Goal: Transaction & Acquisition: Purchase product/service

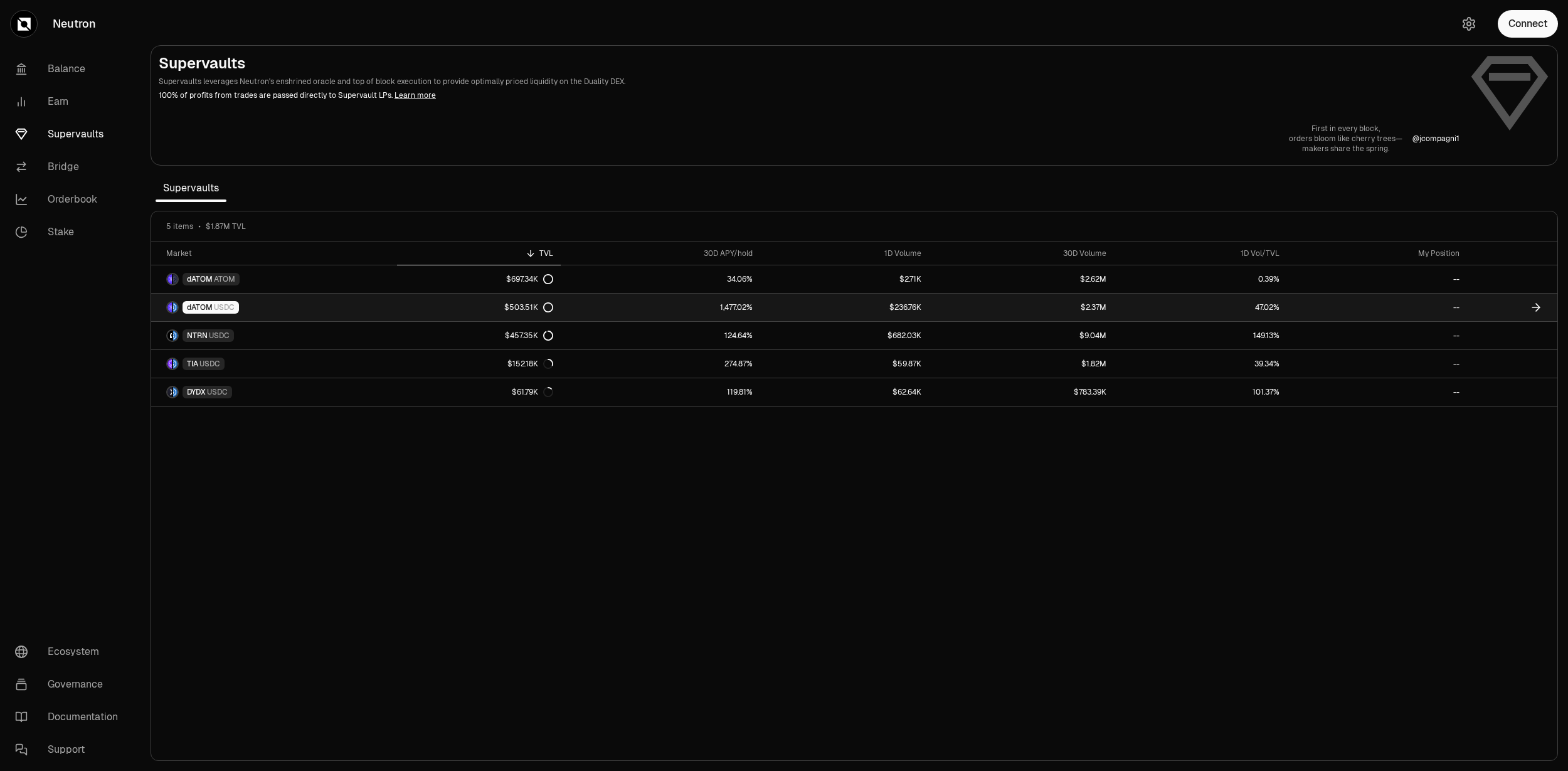
click at [295, 310] on link "dATOM USDC" at bounding box center [274, 307] width 246 height 27
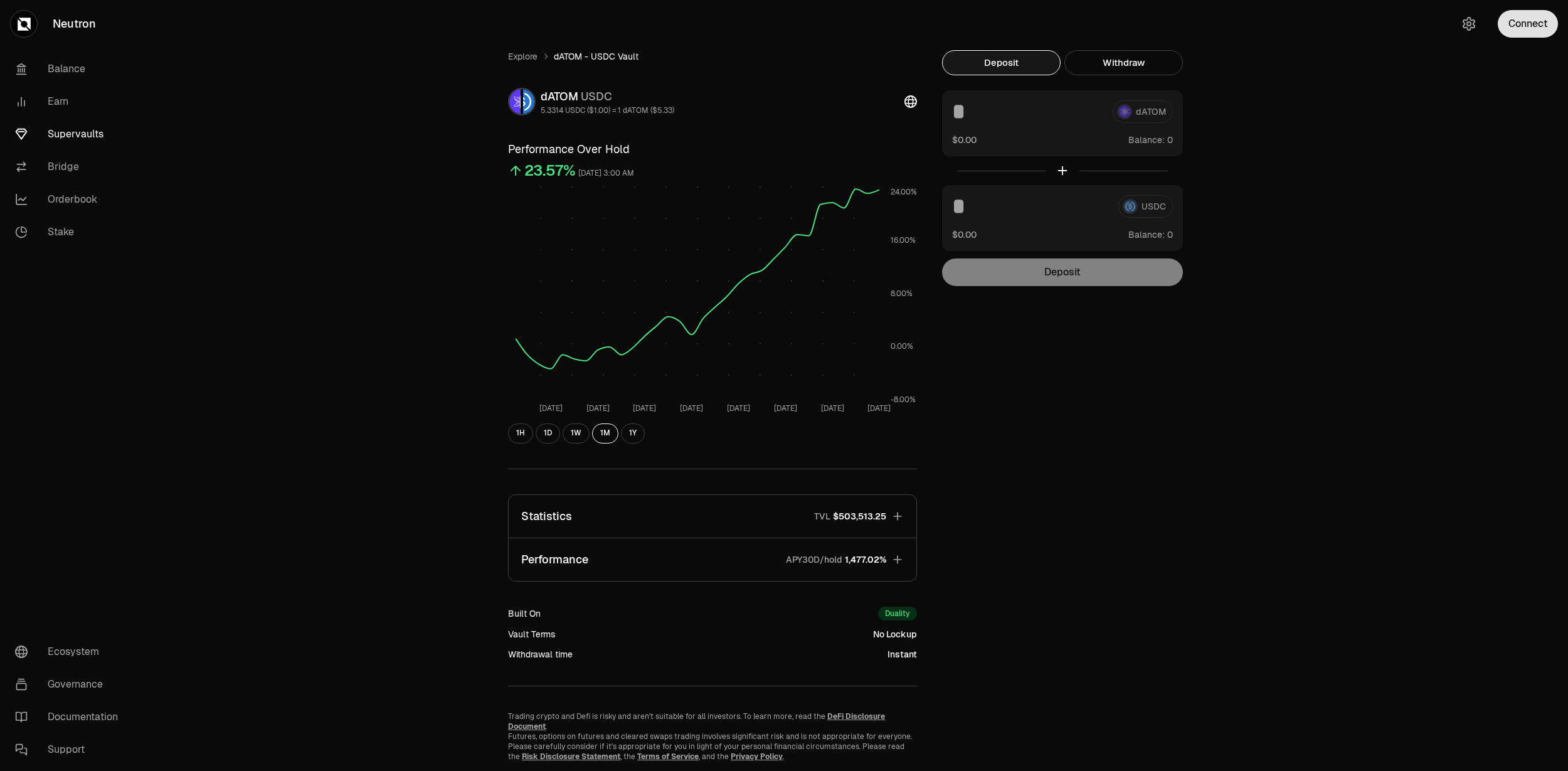
click at [1518, 29] on button "Connect" at bounding box center [1527, 23] width 60 height 27
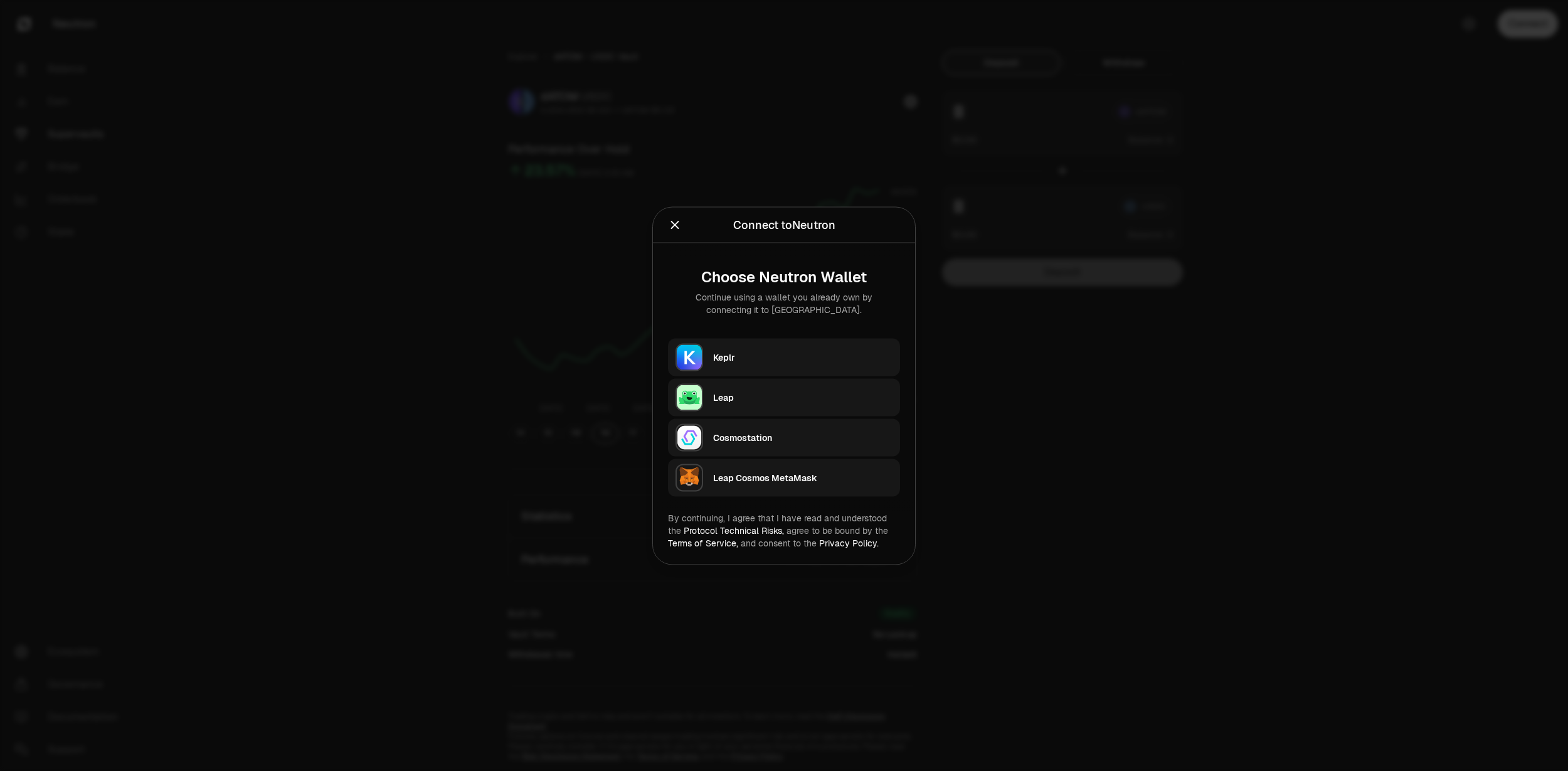
click at [773, 354] on div "Keplr" at bounding box center [802, 357] width 179 height 13
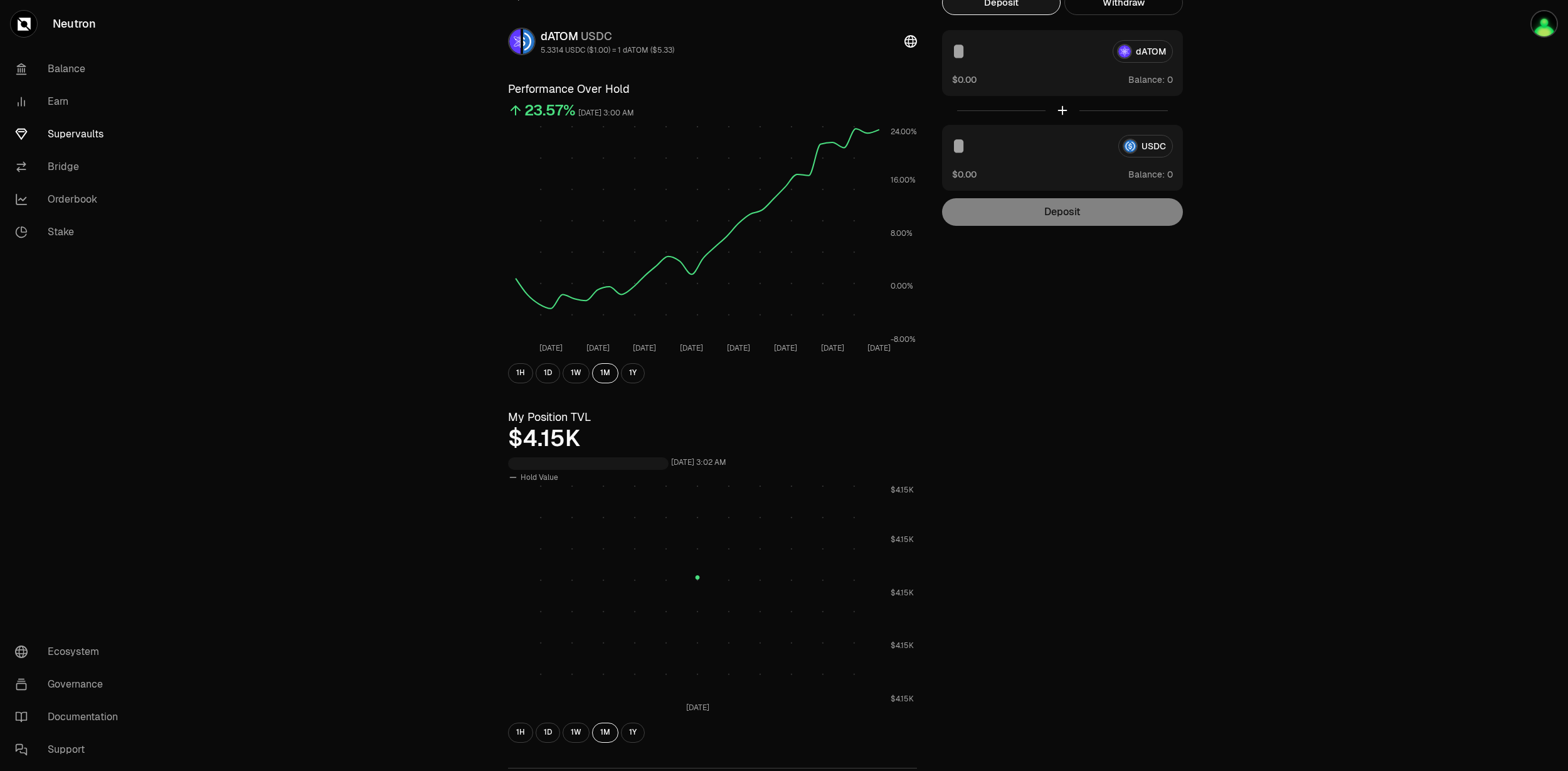
scroll to position [100, 0]
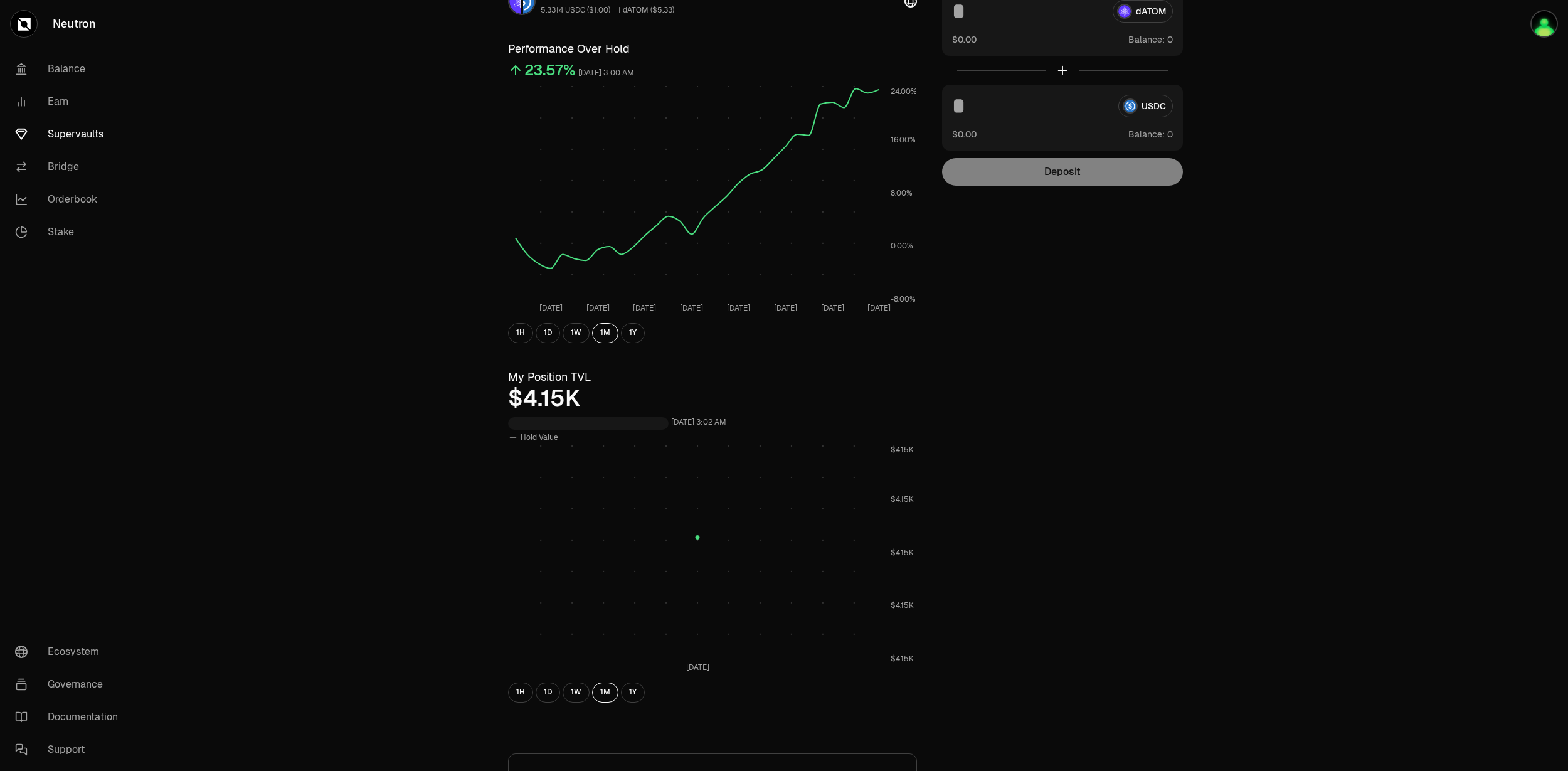
click at [560, 695] on div "1H 1D 1W 1M 1Y" at bounding box center [712, 693] width 409 height 20
click at [551, 697] on button "1D" at bounding box center [547, 693] width 24 height 20
click at [573, 699] on button "1W" at bounding box center [576, 693] width 27 height 20
click at [648, 696] on div "1H 1D 1W 1M 1Y" at bounding box center [712, 693] width 409 height 20
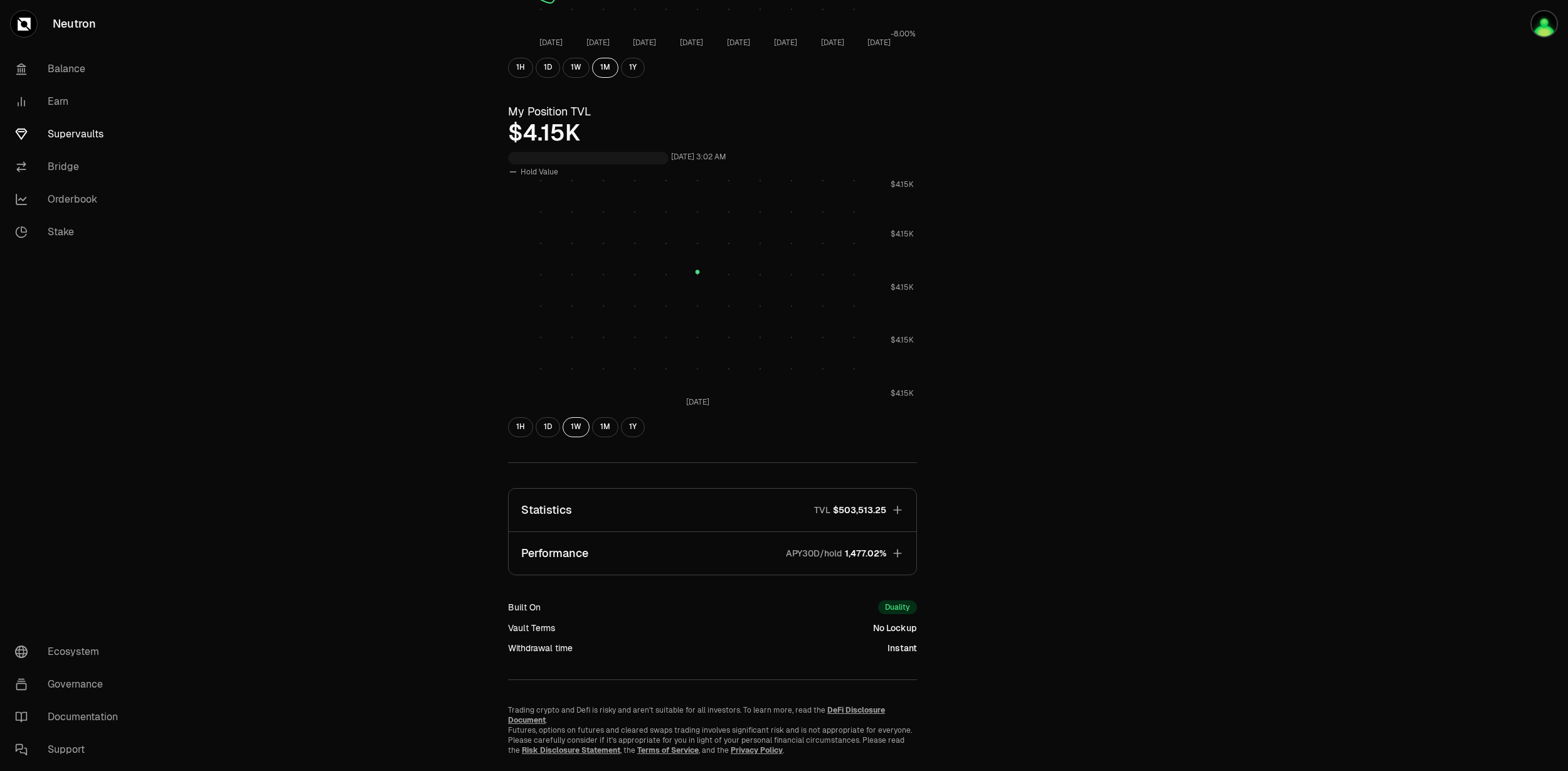
scroll to position [368, 0]
click at [632, 406] on icon "[DATE] $4.15K $4.15K $4.15K $4.15K $4.15K" at bounding box center [712, 292] width 409 height 230
click at [631, 415] on button "1Y" at bounding box center [633, 425] width 23 height 20
click at [526, 425] on button "1H" at bounding box center [521, 425] width 25 height 20
click at [562, 424] on div "1H 1D 1W 1M 1Y" at bounding box center [712, 425] width 409 height 20
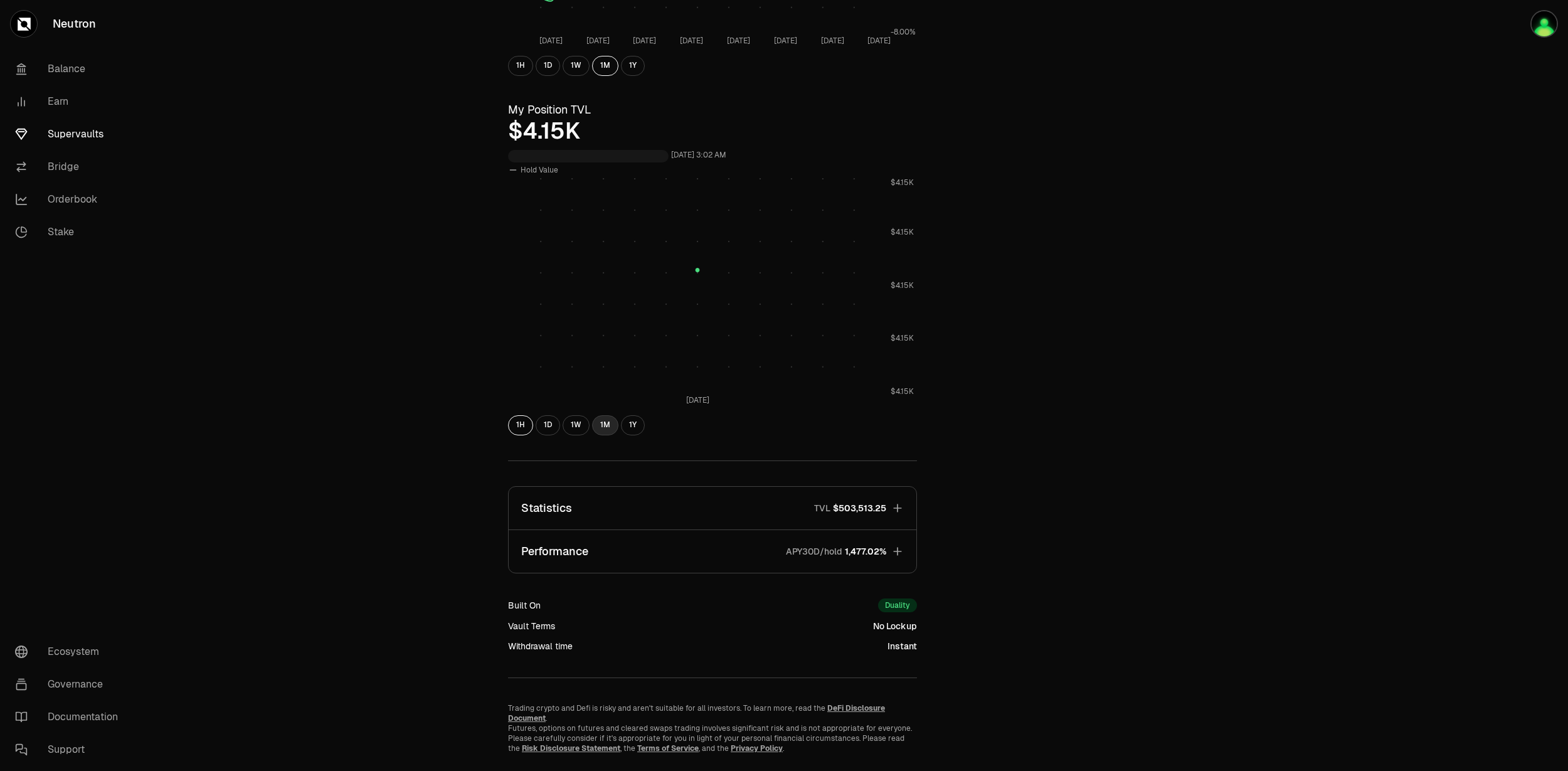
click at [598, 429] on button "1M" at bounding box center [605, 425] width 27 height 20
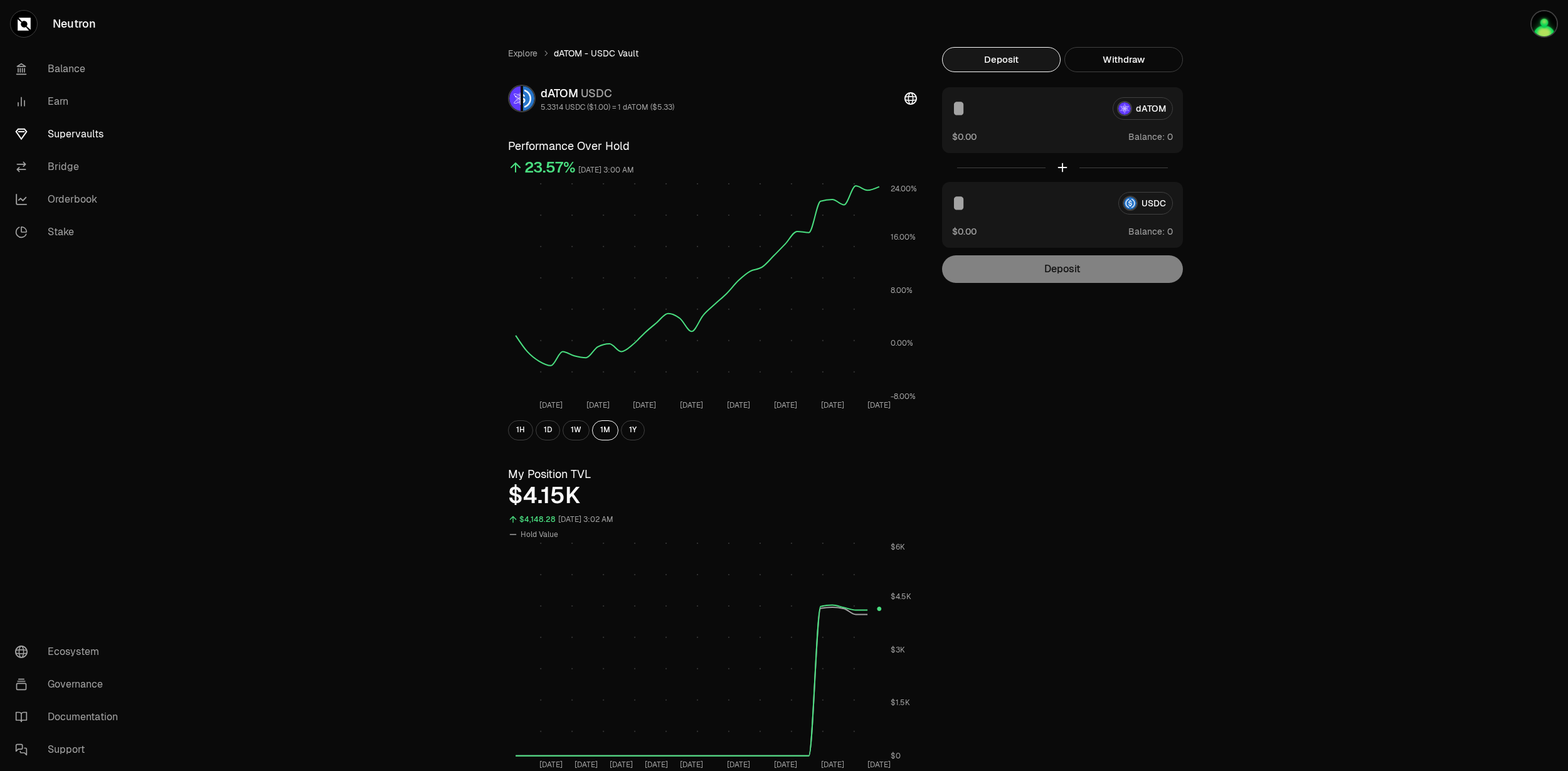
scroll to position [2, 0]
click at [996, 486] on div "Explore dATOM - USDC Vault dATOM USDC 5.3314 USDC ($1.00) = 1 dATOM ($5.33) Per…" at bounding box center [854, 583] width 723 height 1070
click at [59, 61] on link "Balance" at bounding box center [70, 69] width 131 height 33
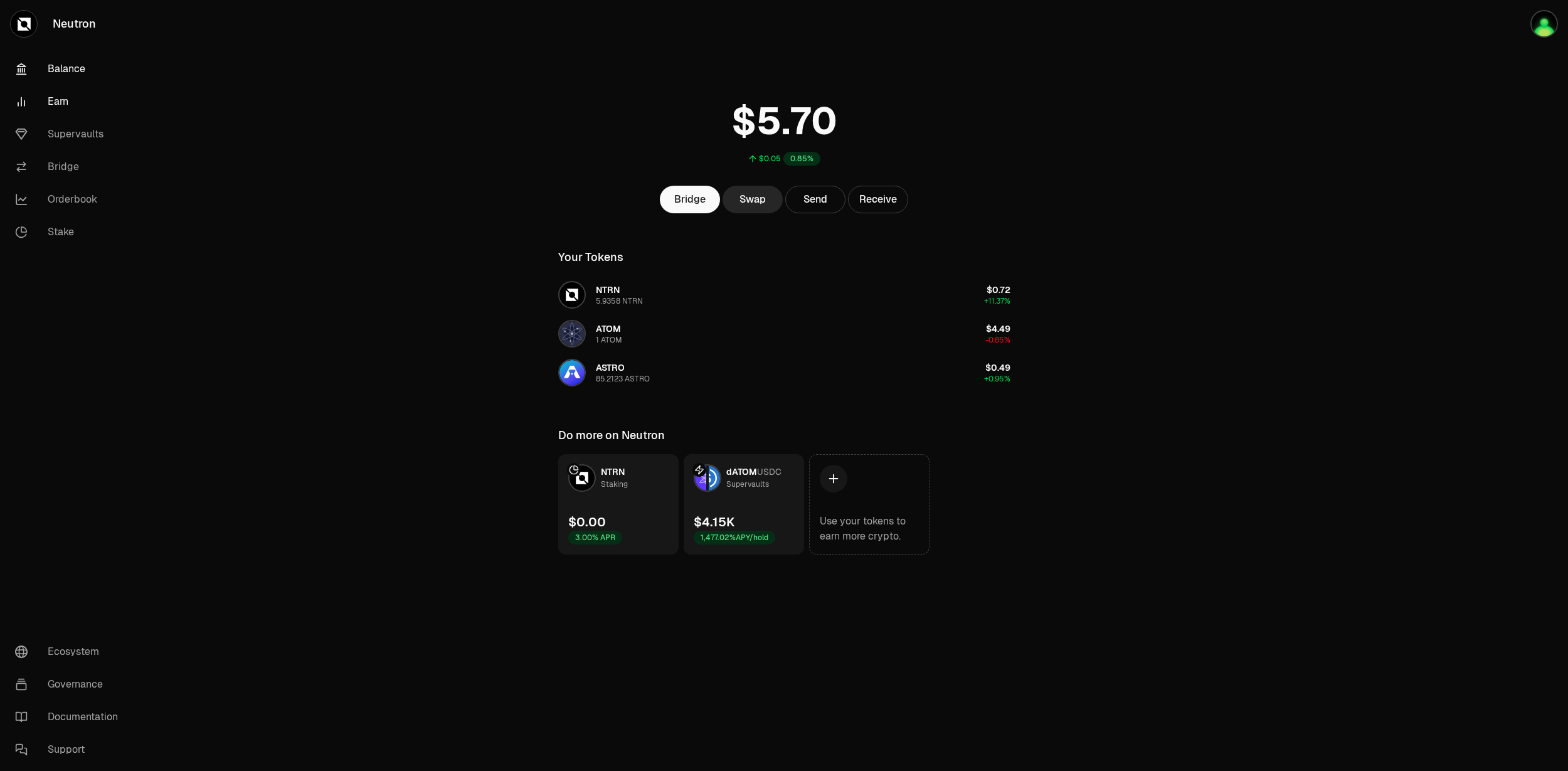
click at [56, 98] on link "Earn" at bounding box center [70, 102] width 131 height 33
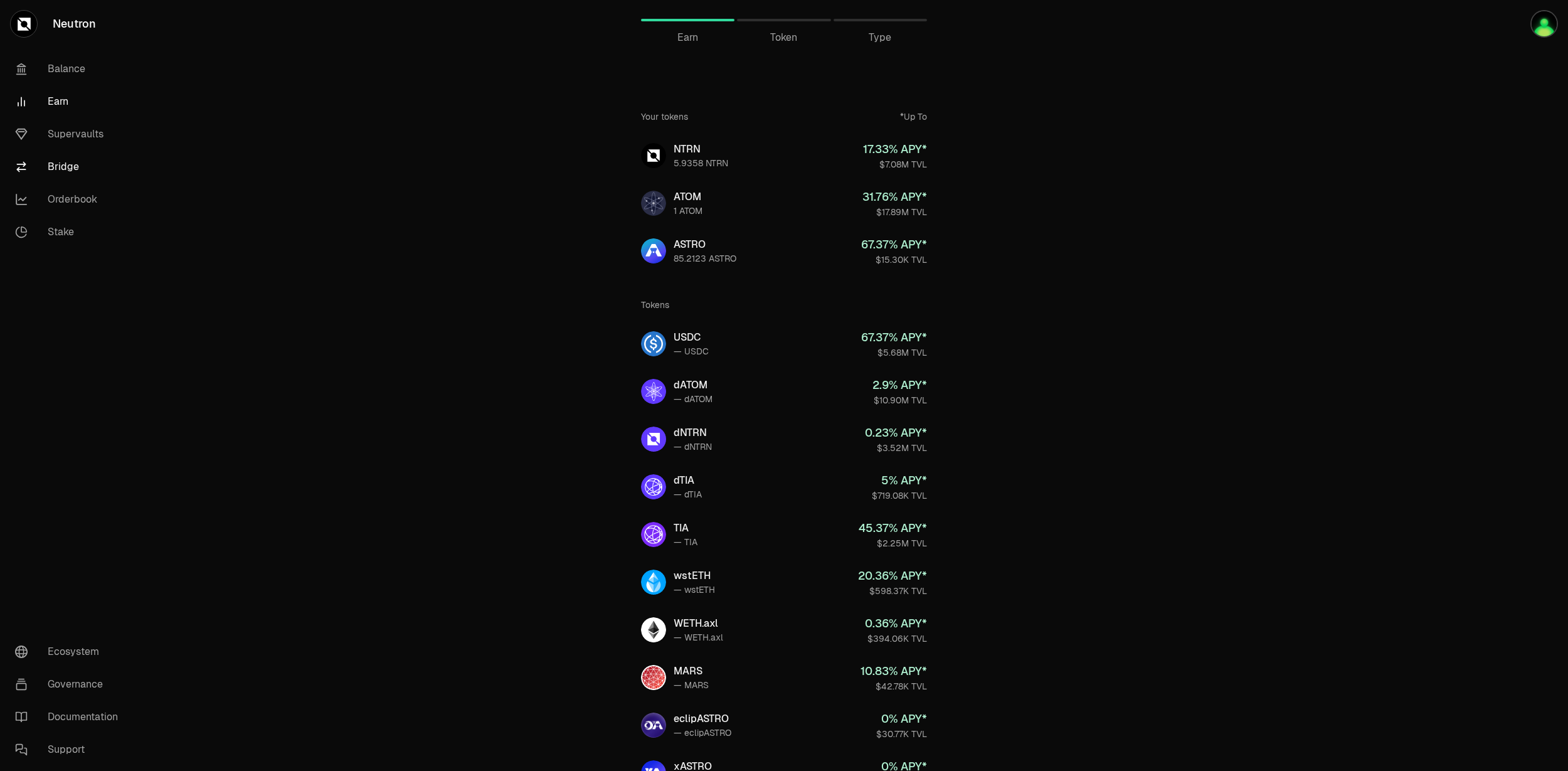
click at [59, 156] on link "Bridge" at bounding box center [70, 167] width 131 height 33
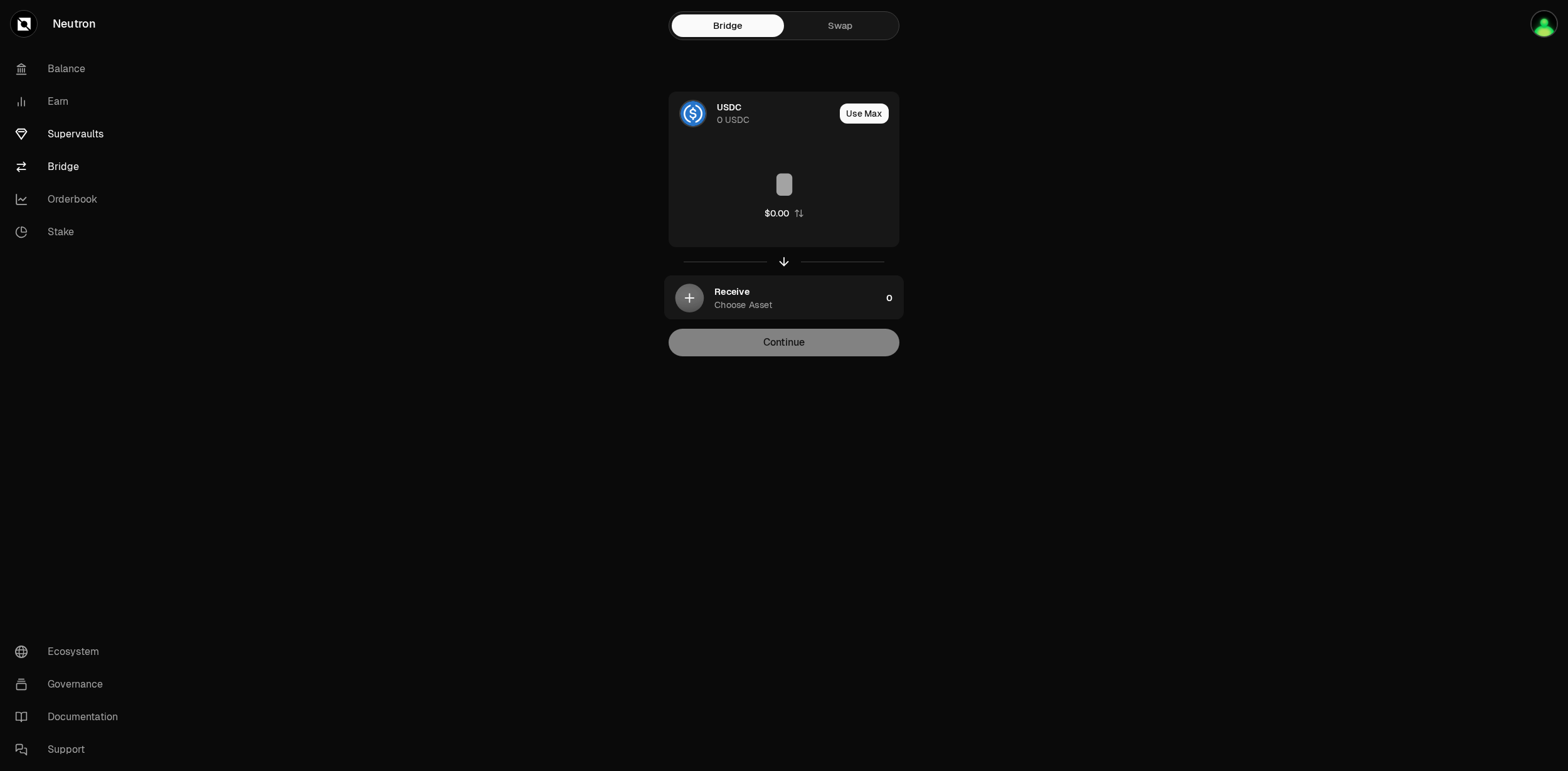
click at [73, 142] on link "Supervaults" at bounding box center [70, 134] width 131 height 33
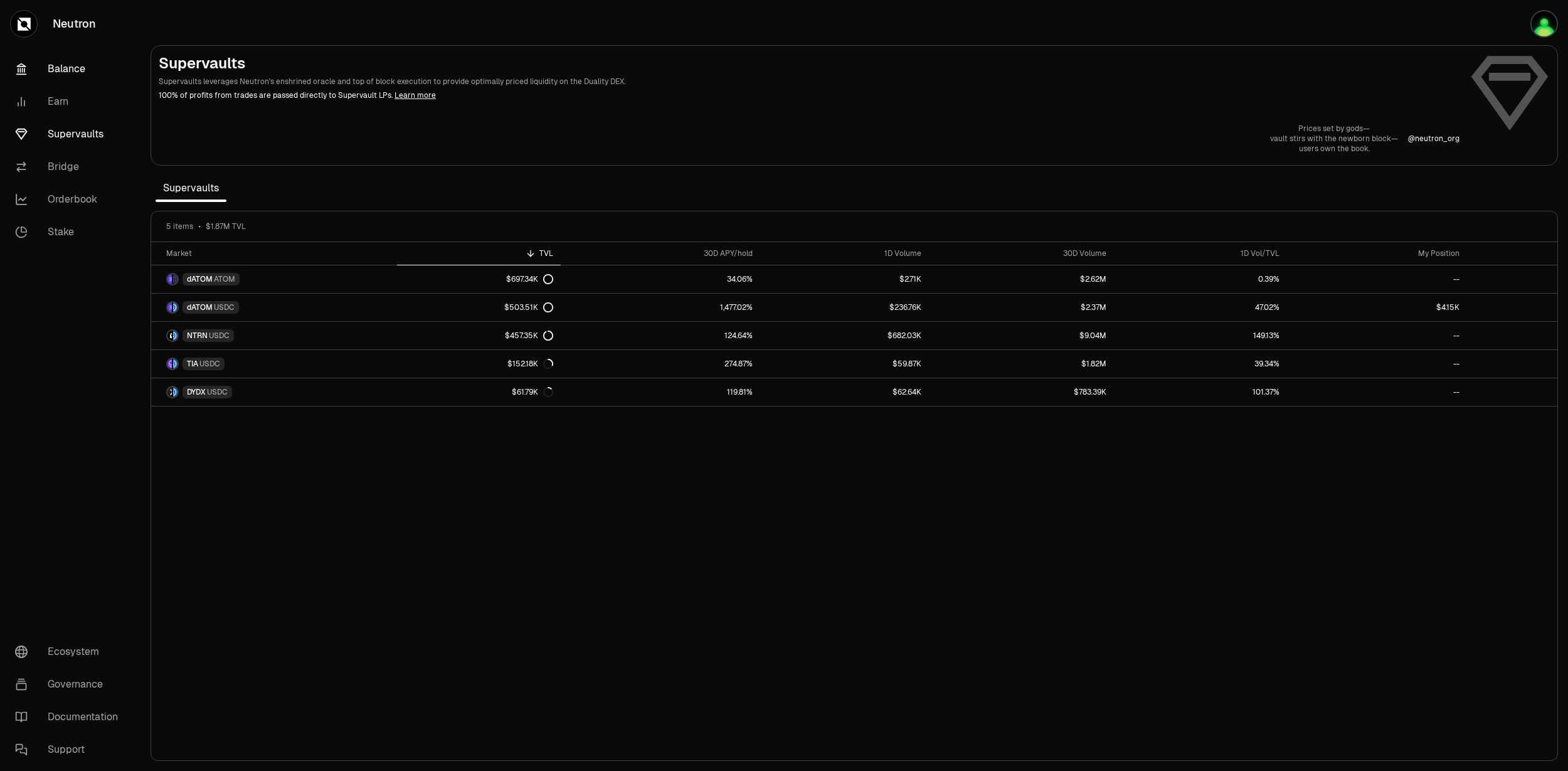
click at [56, 77] on link "Balance" at bounding box center [70, 69] width 131 height 33
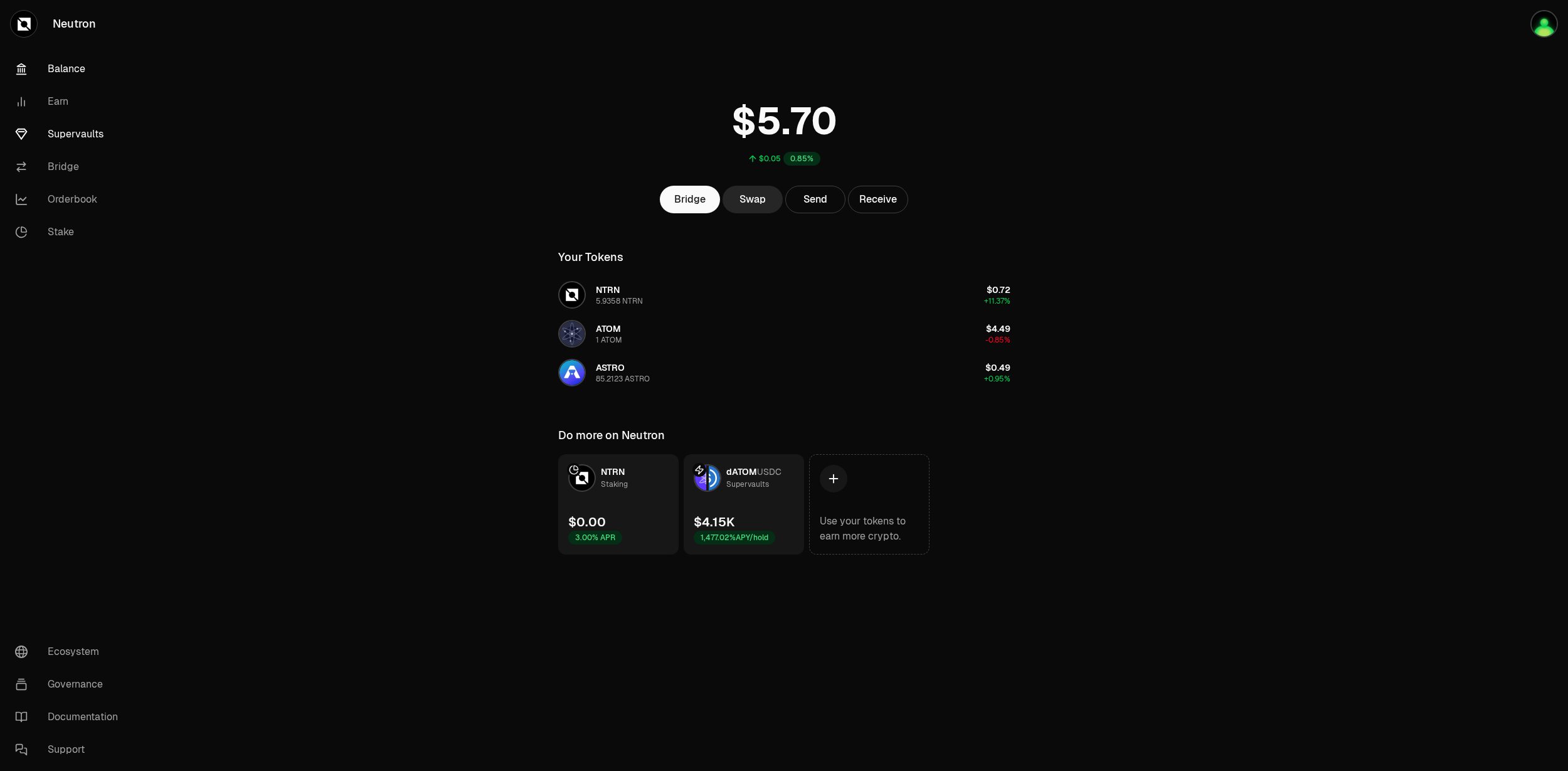
click at [84, 138] on link "Supervaults" at bounding box center [70, 134] width 131 height 33
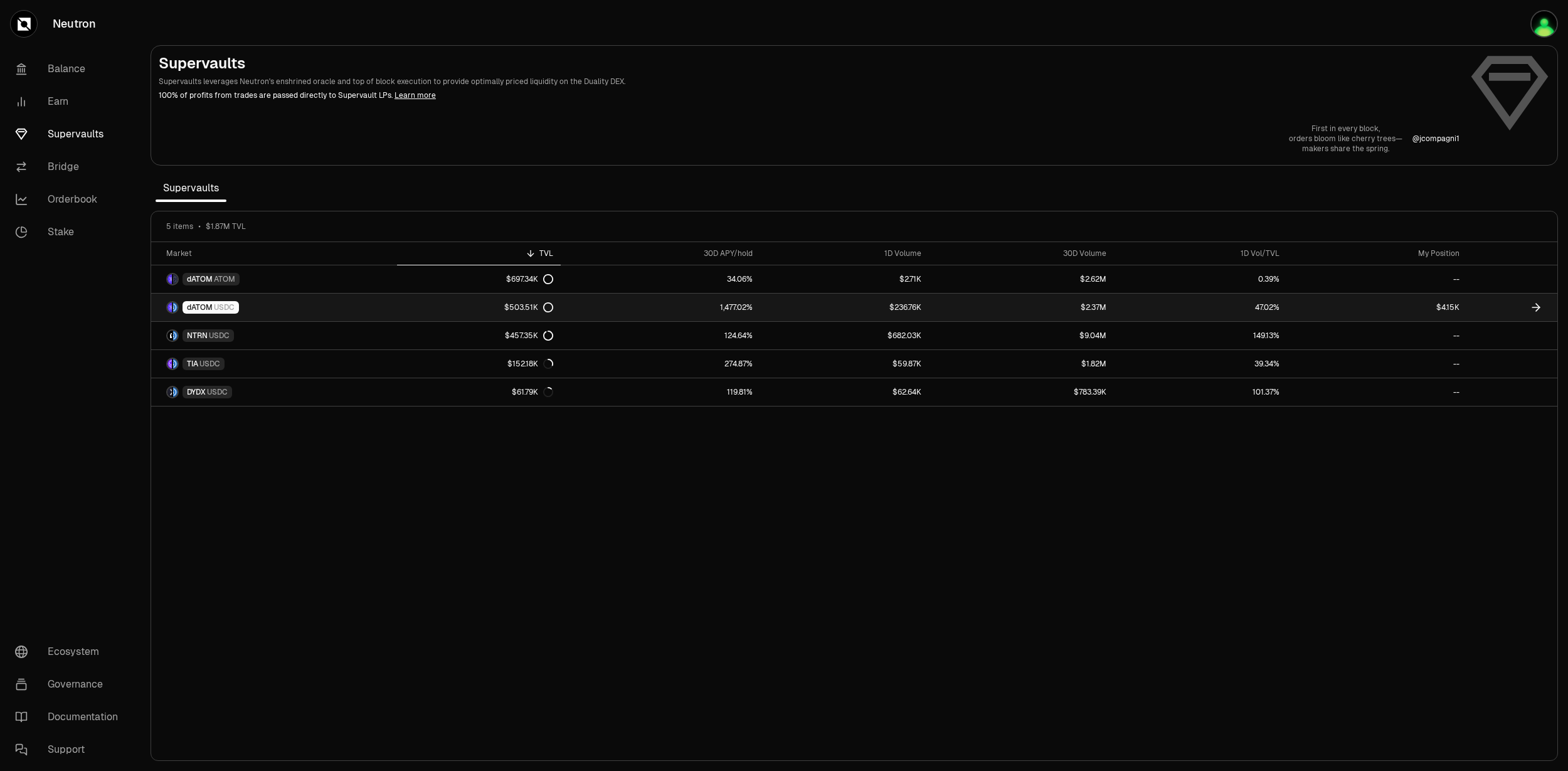
click at [350, 306] on link "dATOM USDC" at bounding box center [274, 307] width 246 height 27
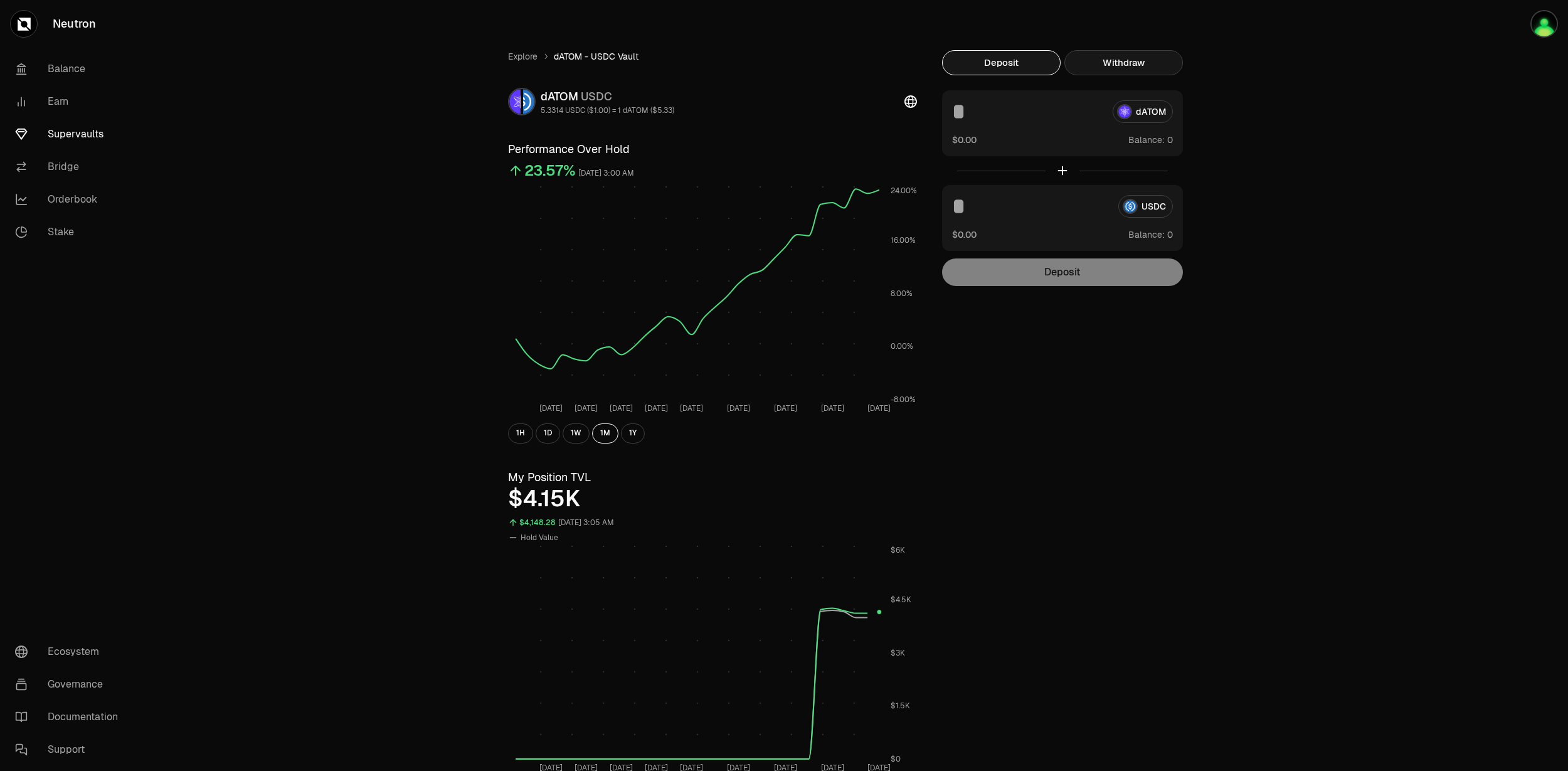
click at [1125, 74] on button "Withdraw" at bounding box center [1124, 63] width 119 height 25
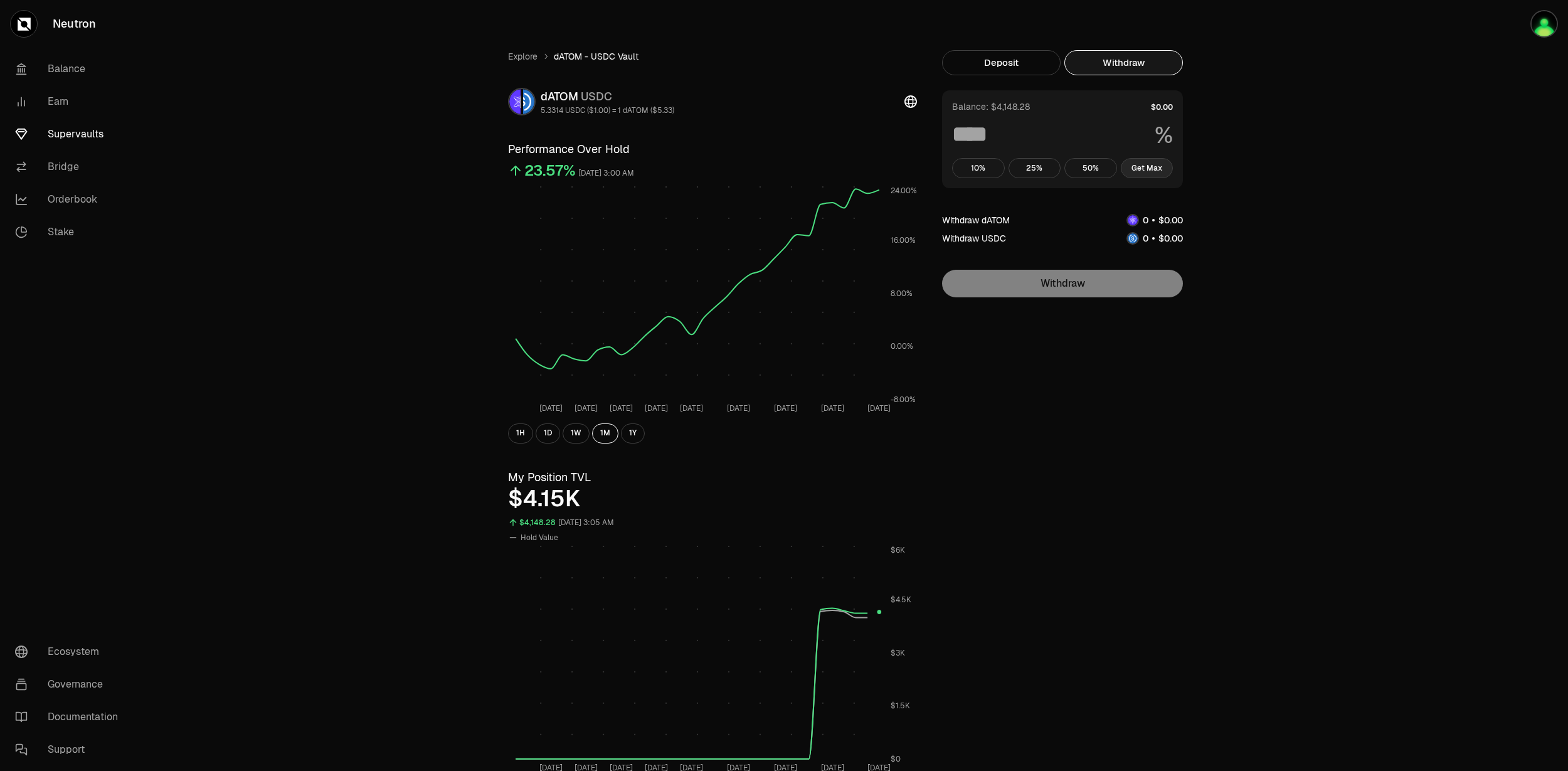
click at [1133, 173] on button "Get Max" at bounding box center [1146, 168] width 52 height 20
type input "***"
click at [1066, 281] on button "Withdraw" at bounding box center [1063, 283] width 241 height 27
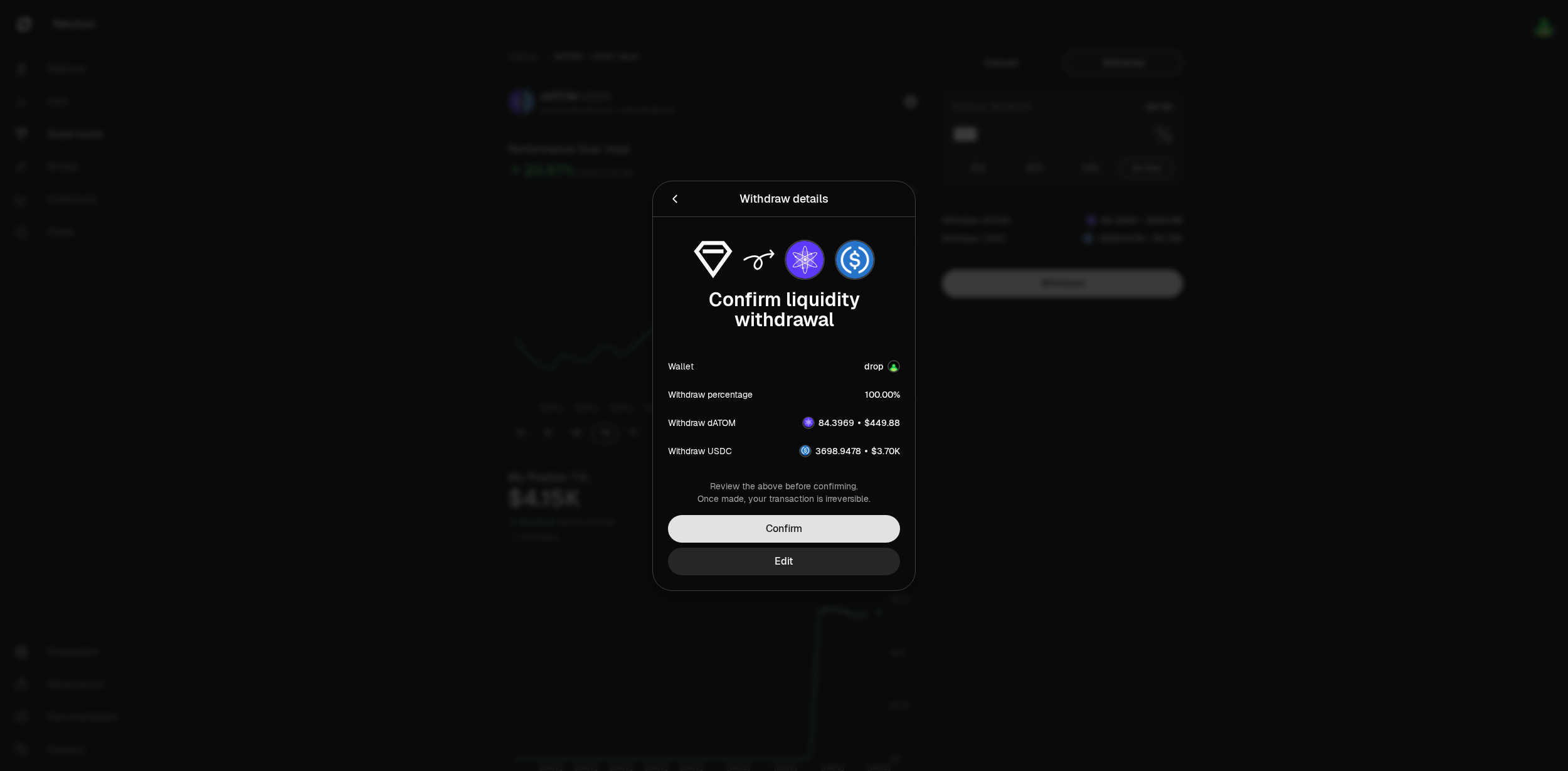
click at [811, 537] on button "Confirm" at bounding box center [784, 528] width 232 height 27
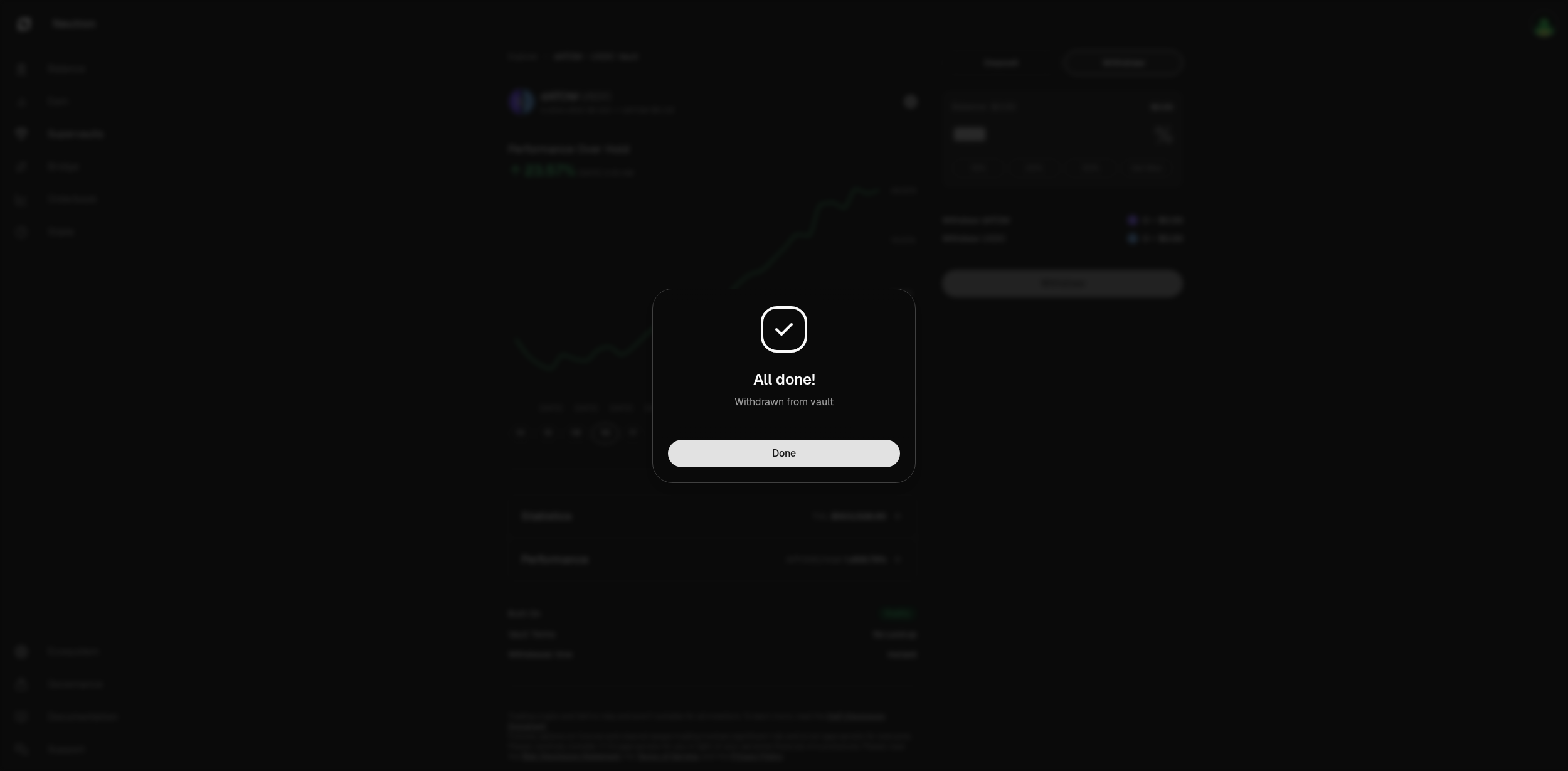
click at [754, 446] on button "Done" at bounding box center [784, 453] width 232 height 27
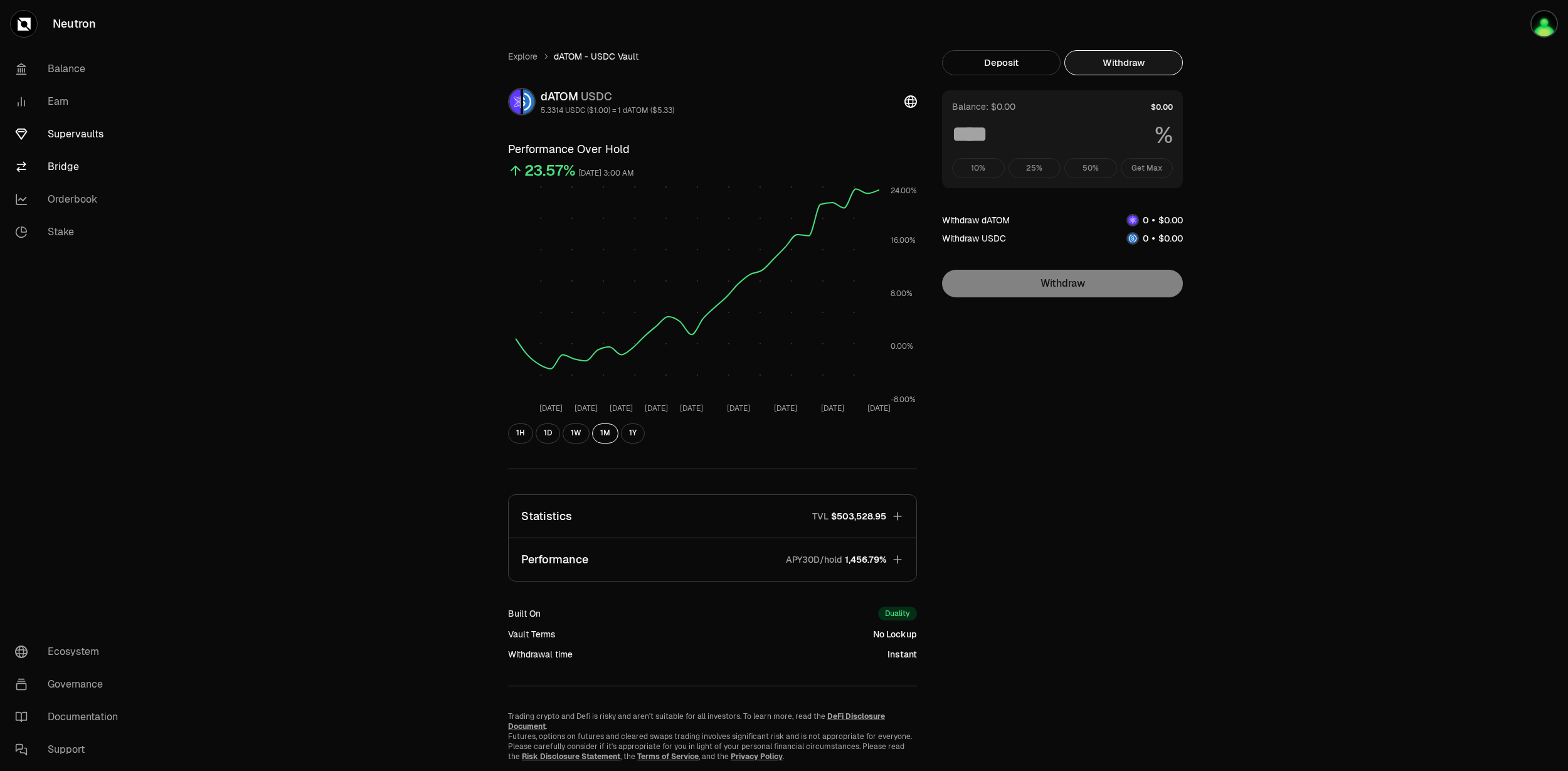
click at [68, 158] on link "Bridge" at bounding box center [70, 167] width 131 height 33
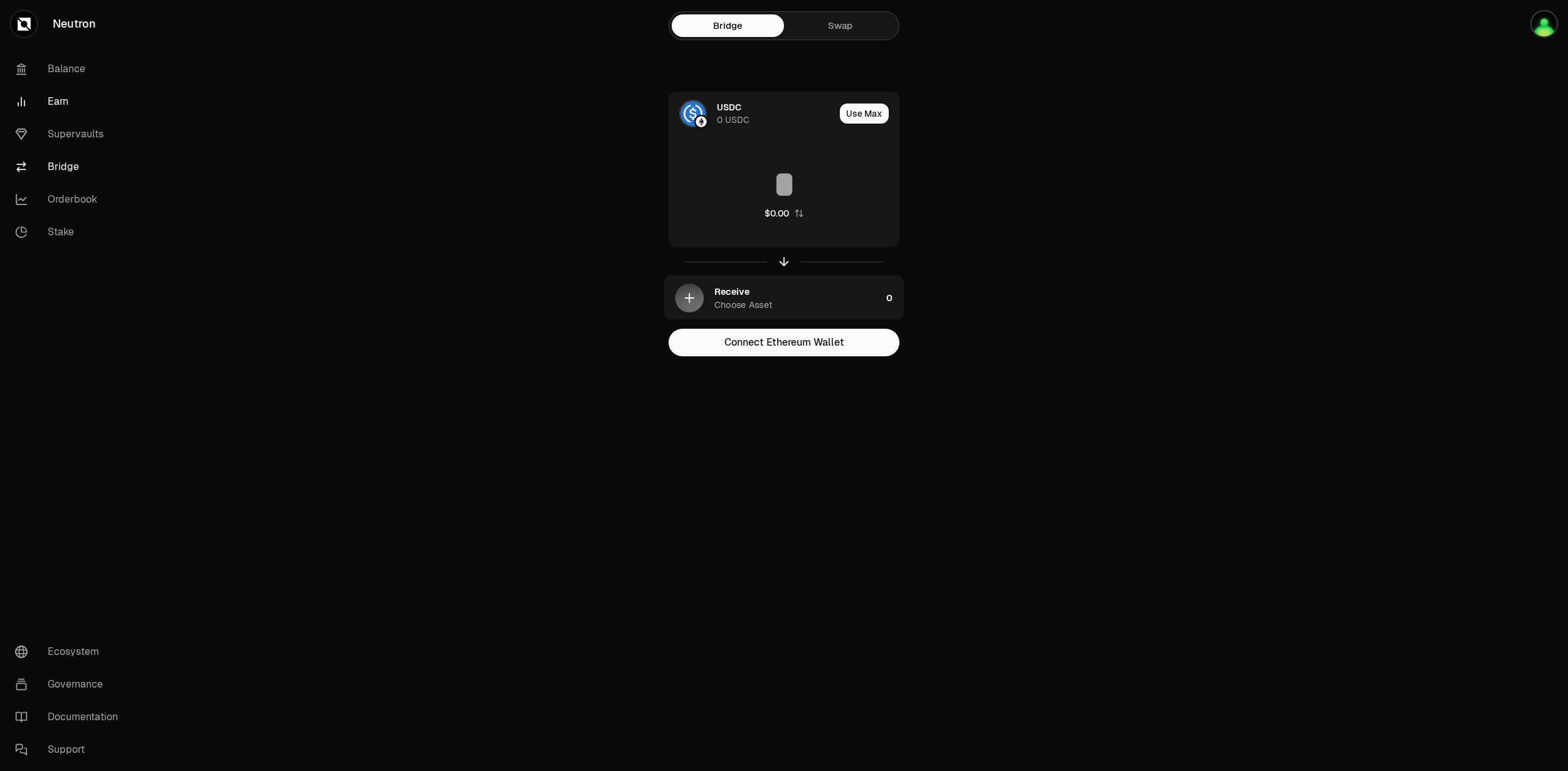
click at [63, 100] on link "Earn" at bounding box center [70, 102] width 131 height 33
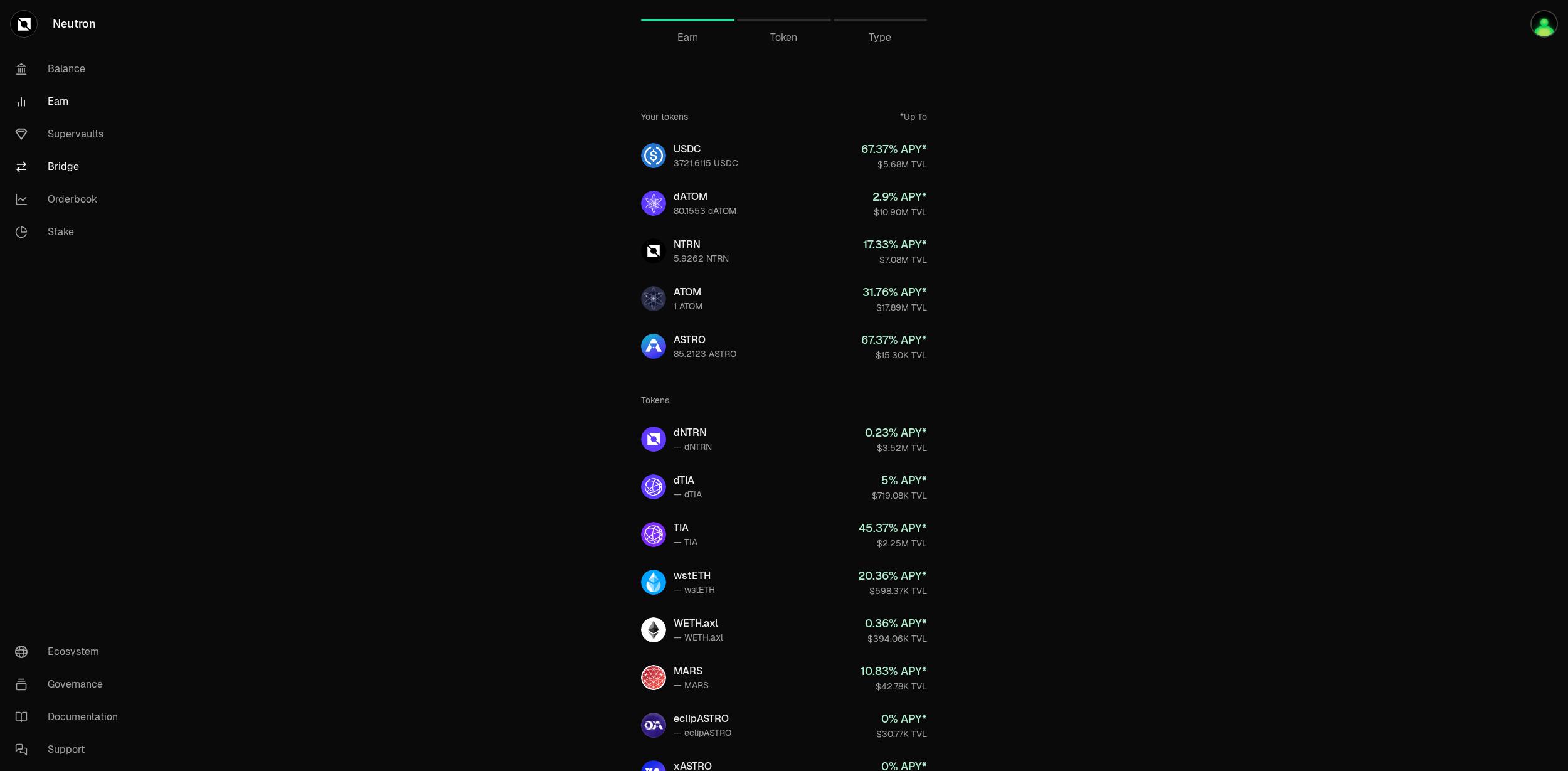
click at [71, 170] on link "Bridge" at bounding box center [70, 167] width 131 height 33
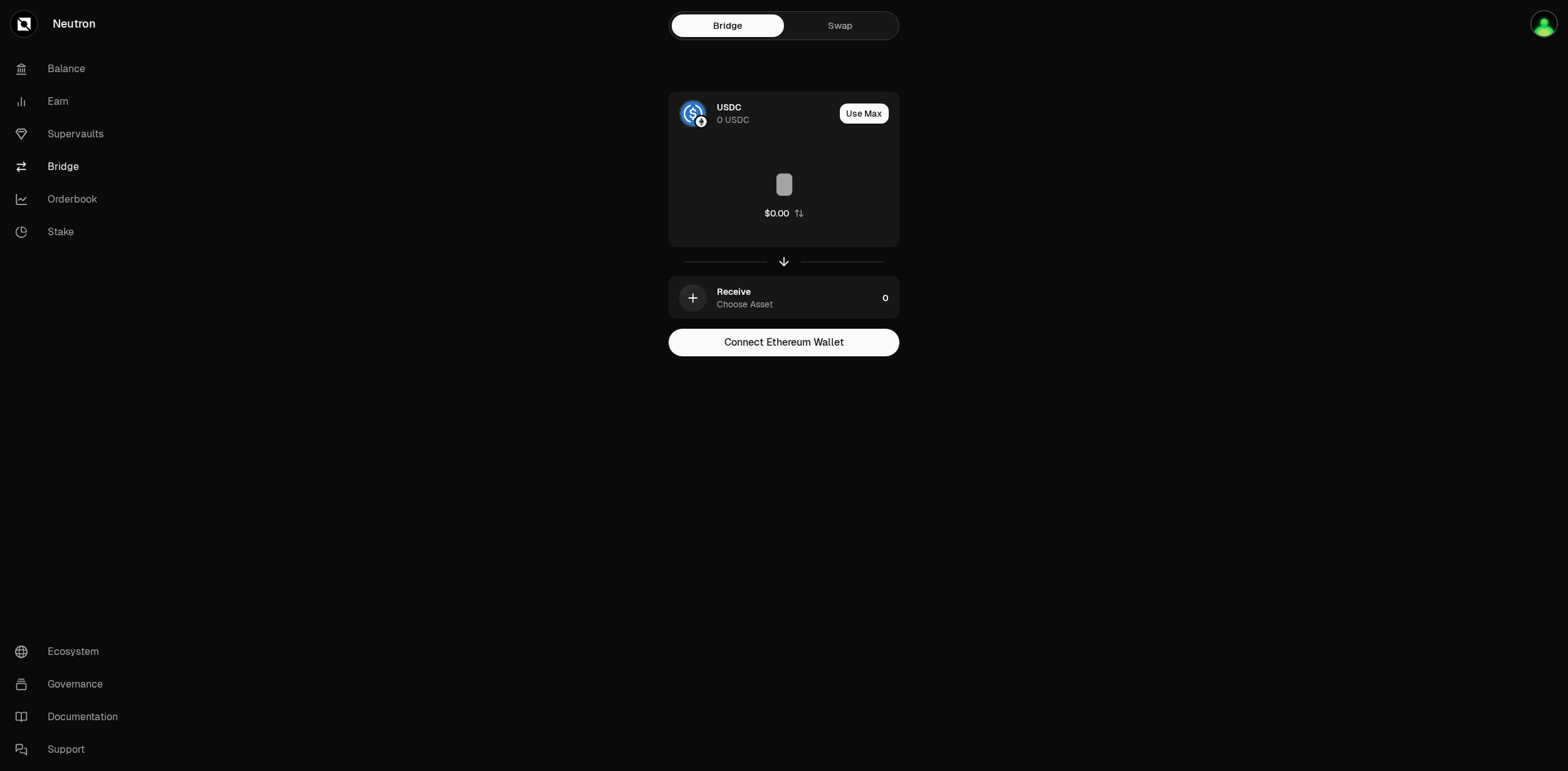
click at [836, 31] on link "Swap" at bounding box center [841, 25] width 113 height 23
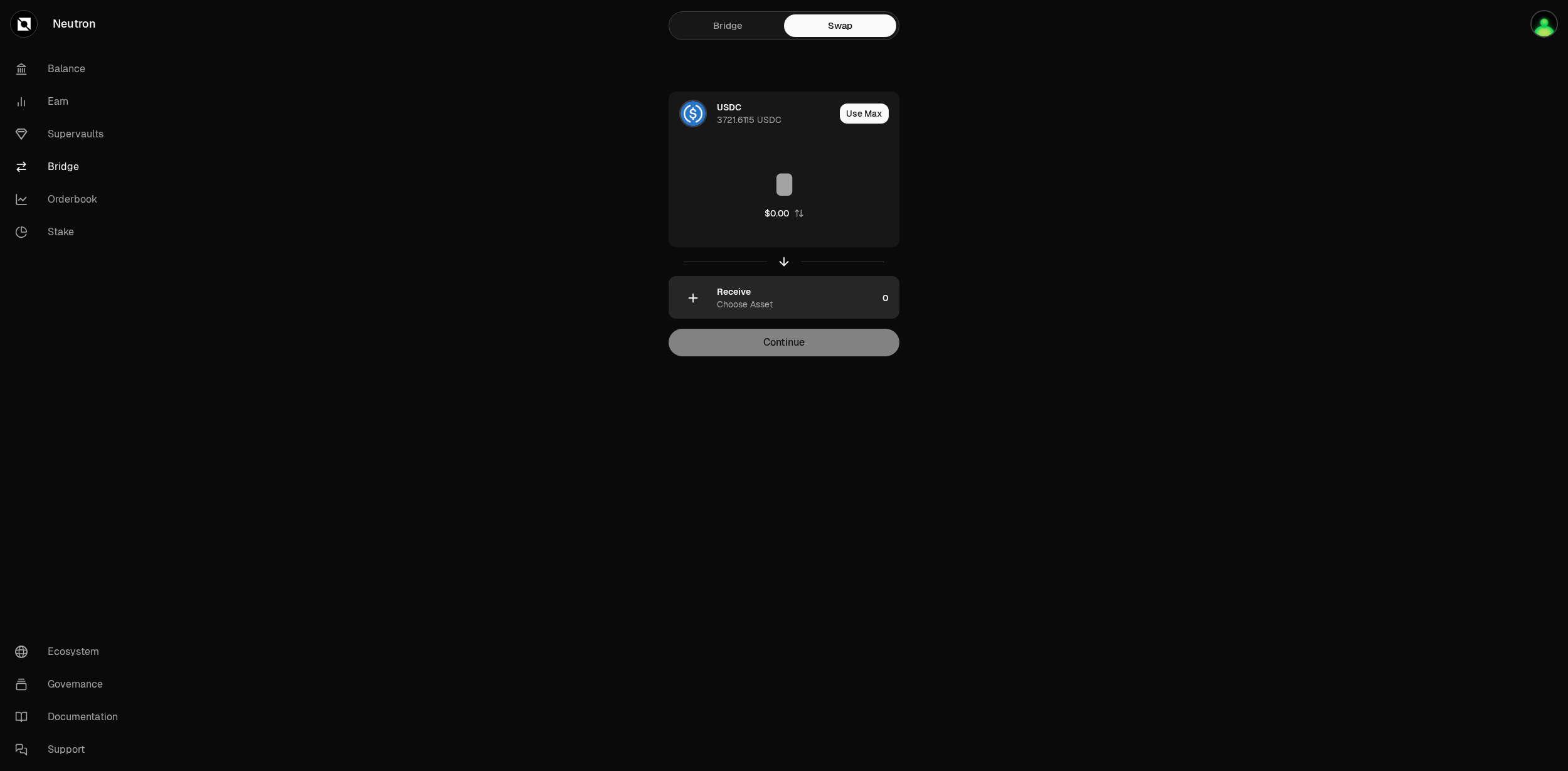
click at [781, 289] on div "Receive Choose Asset" at bounding box center [797, 298] width 160 height 25
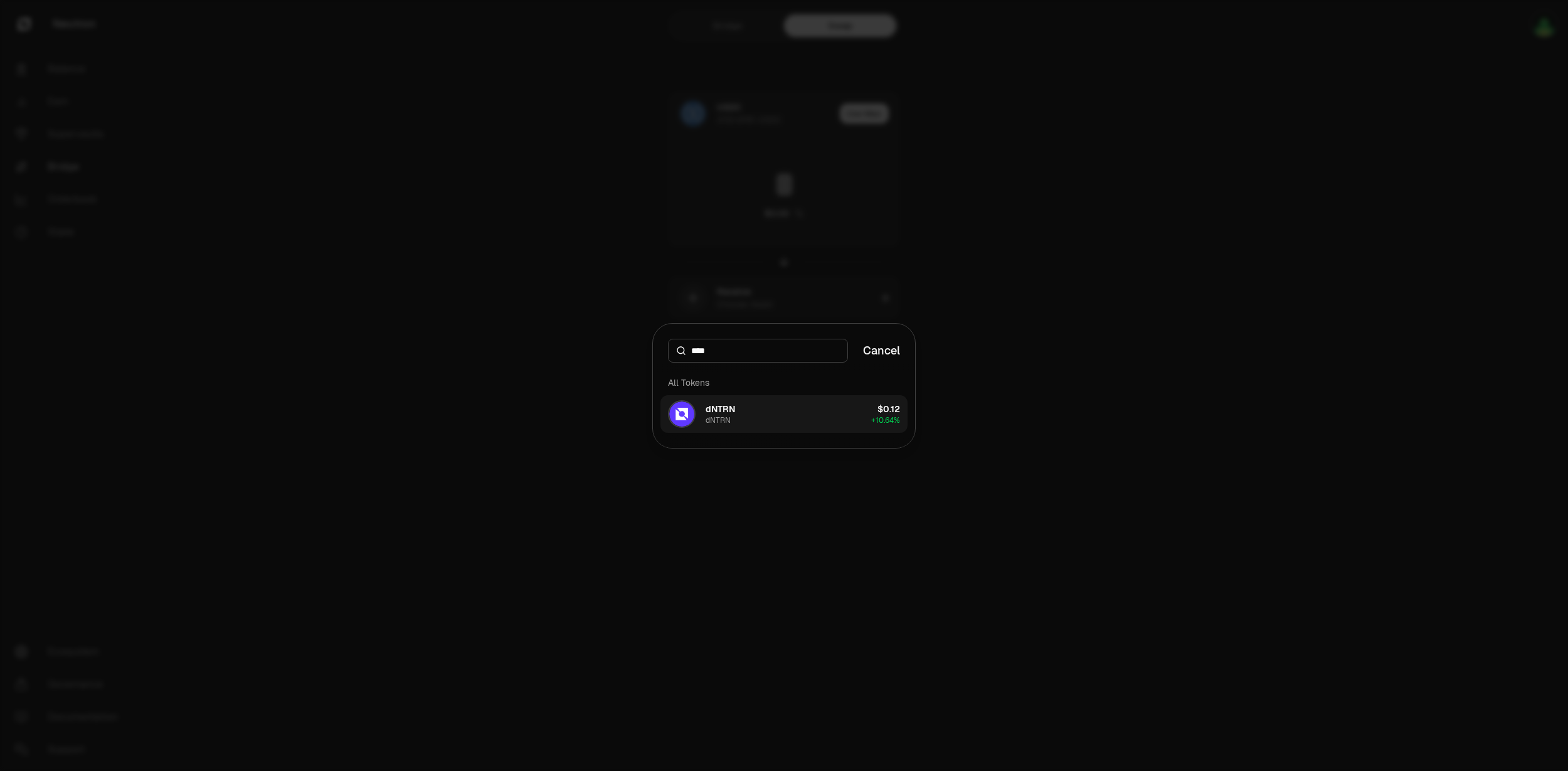
type input "****"
click at [732, 423] on div "dNTRN dNTRN" at bounding box center [720, 414] width 30 height 23
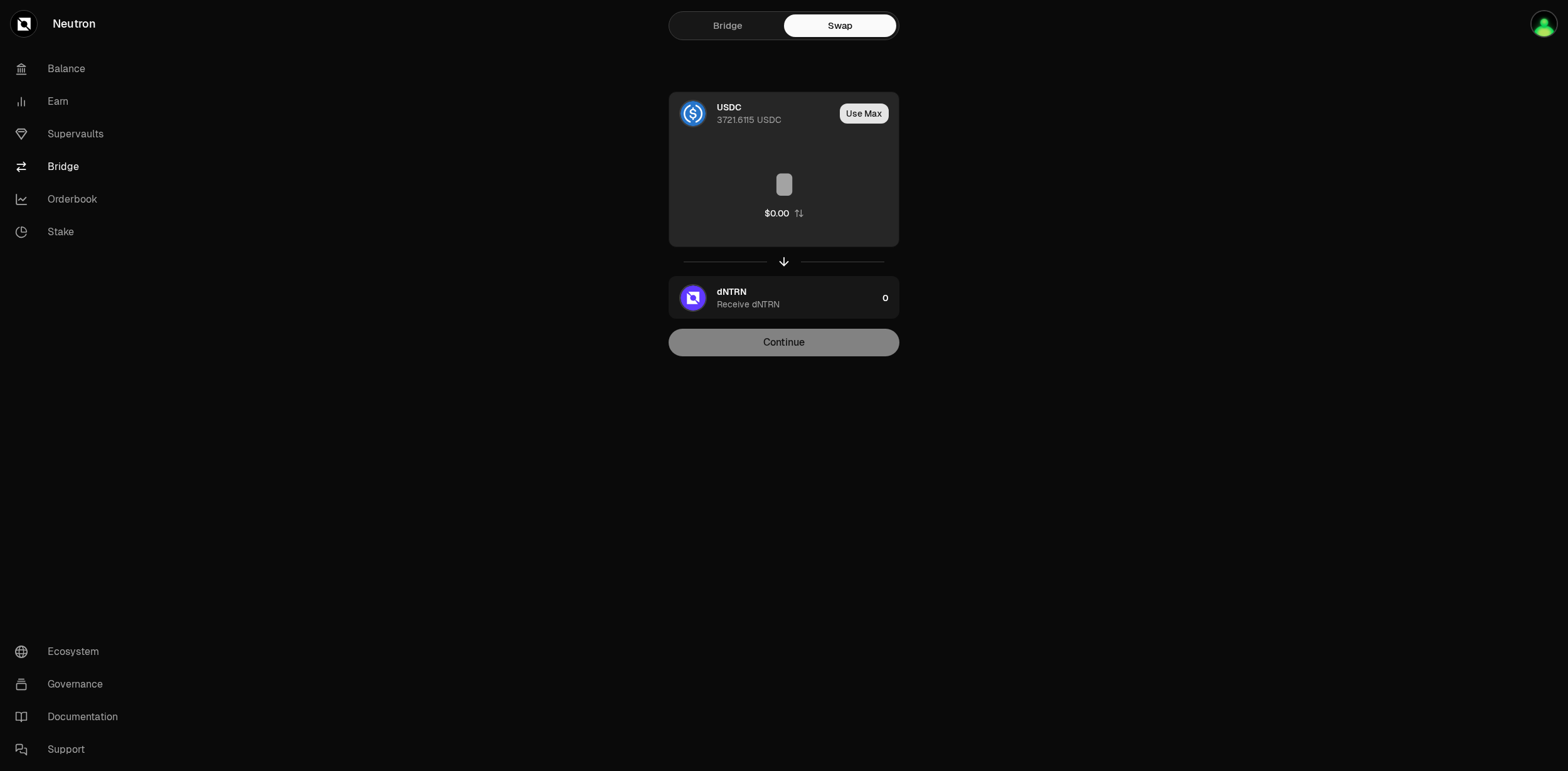
click at [851, 121] on button "Use Max" at bounding box center [864, 113] width 49 height 20
type input "**********"
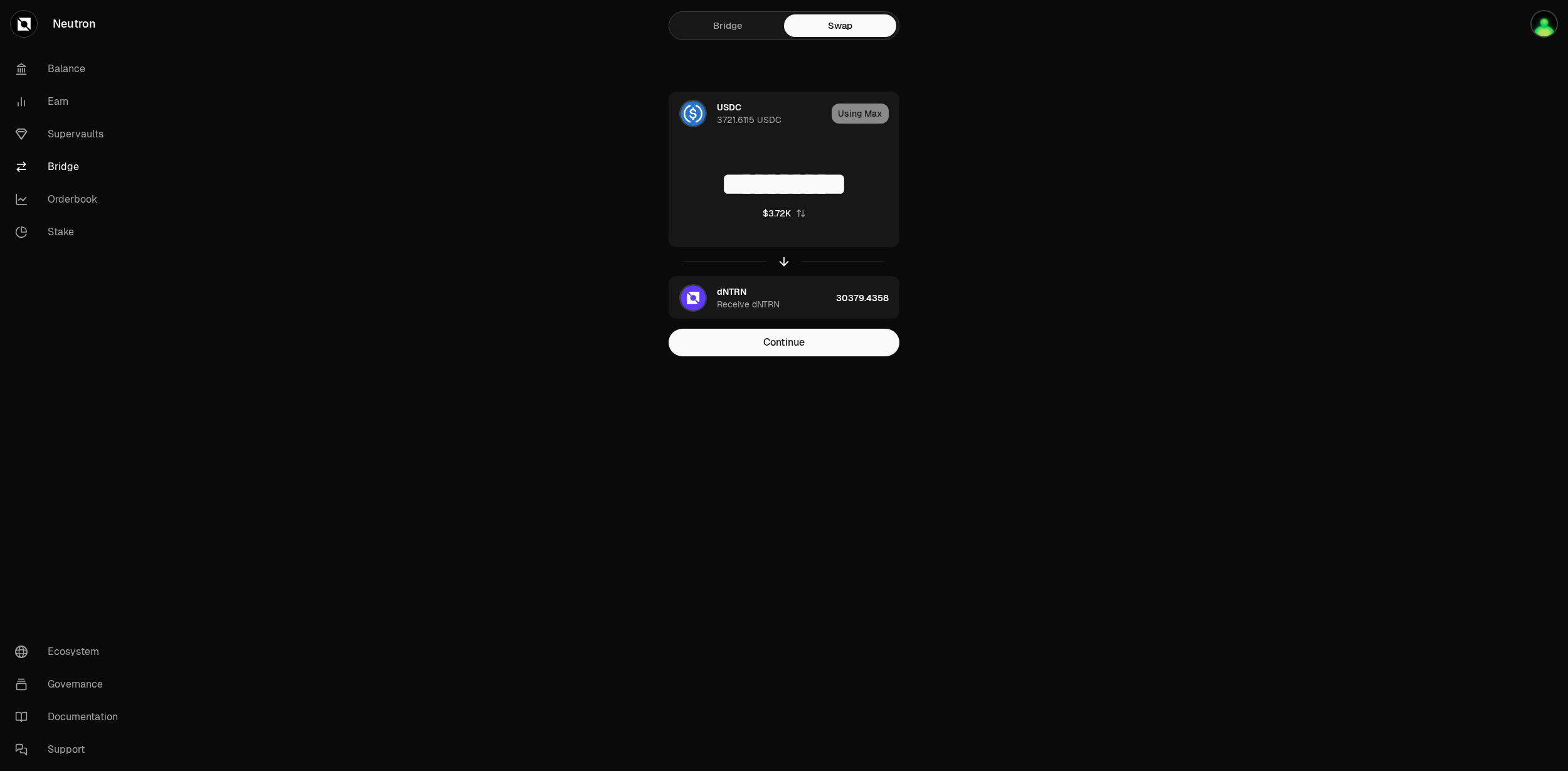
click at [971, 278] on div "**********" at bounding box center [784, 224] width 422 height 264
click at [759, 294] on div "dNTRN Receive dNTRN" at bounding box center [774, 298] width 114 height 25
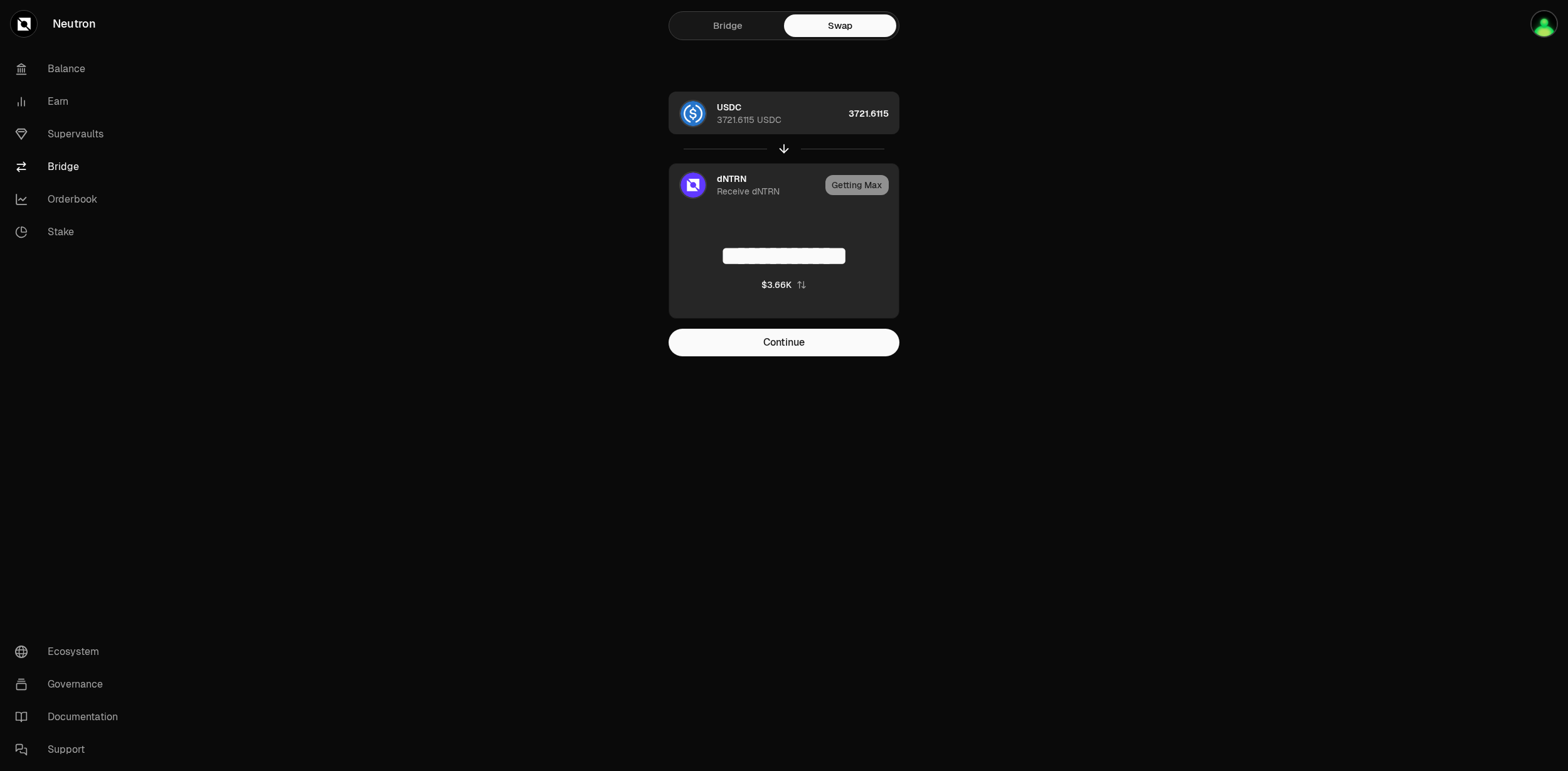
click at [737, 131] on div "USDC 3721.6115 USDC" at bounding box center [756, 113] width 174 height 43
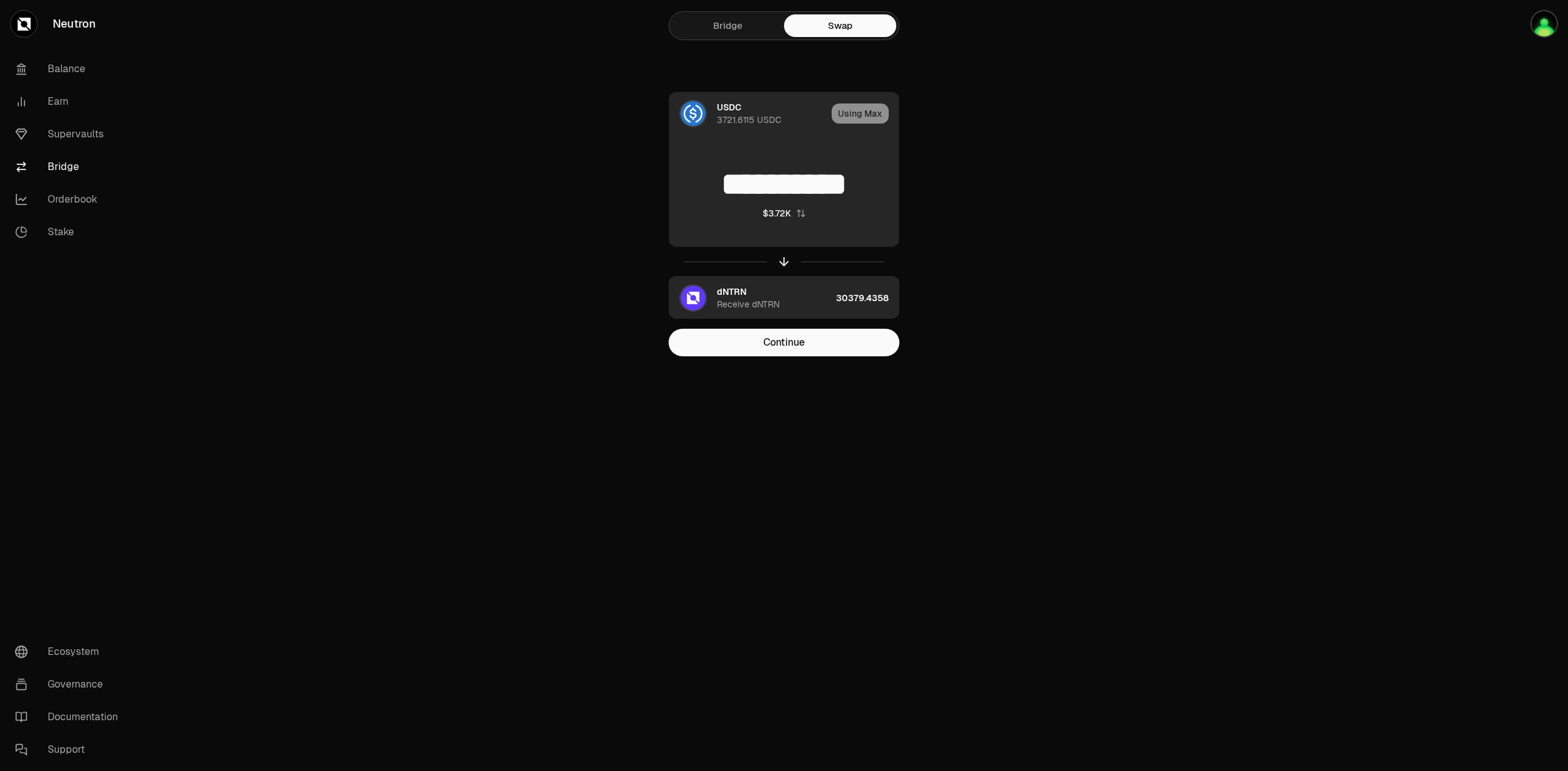
click at [742, 298] on div "Receive dNTRN" at bounding box center [748, 304] width 63 height 13
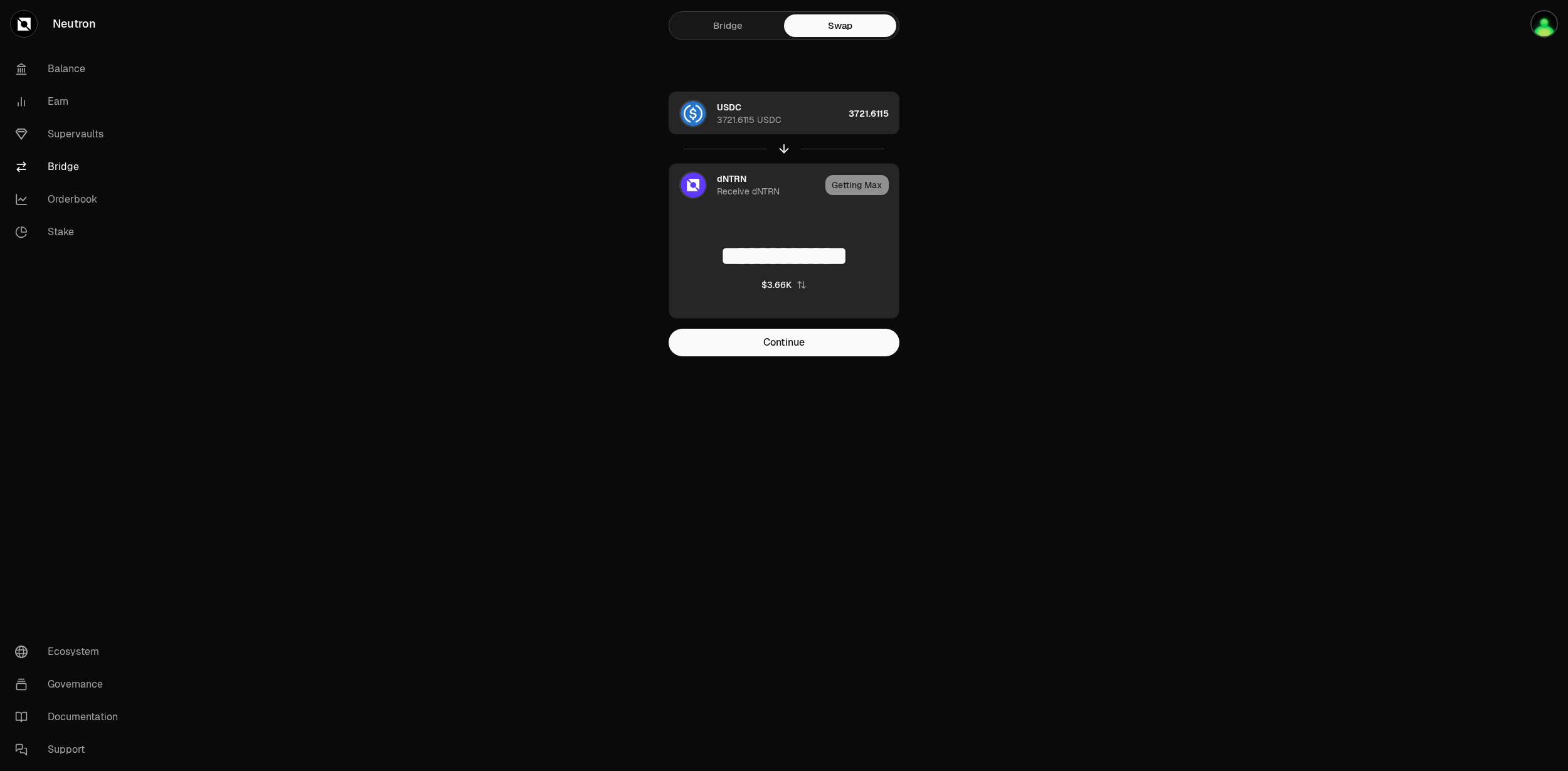
click at [749, 122] on div "3721.6115 USDC" at bounding box center [749, 120] width 65 height 13
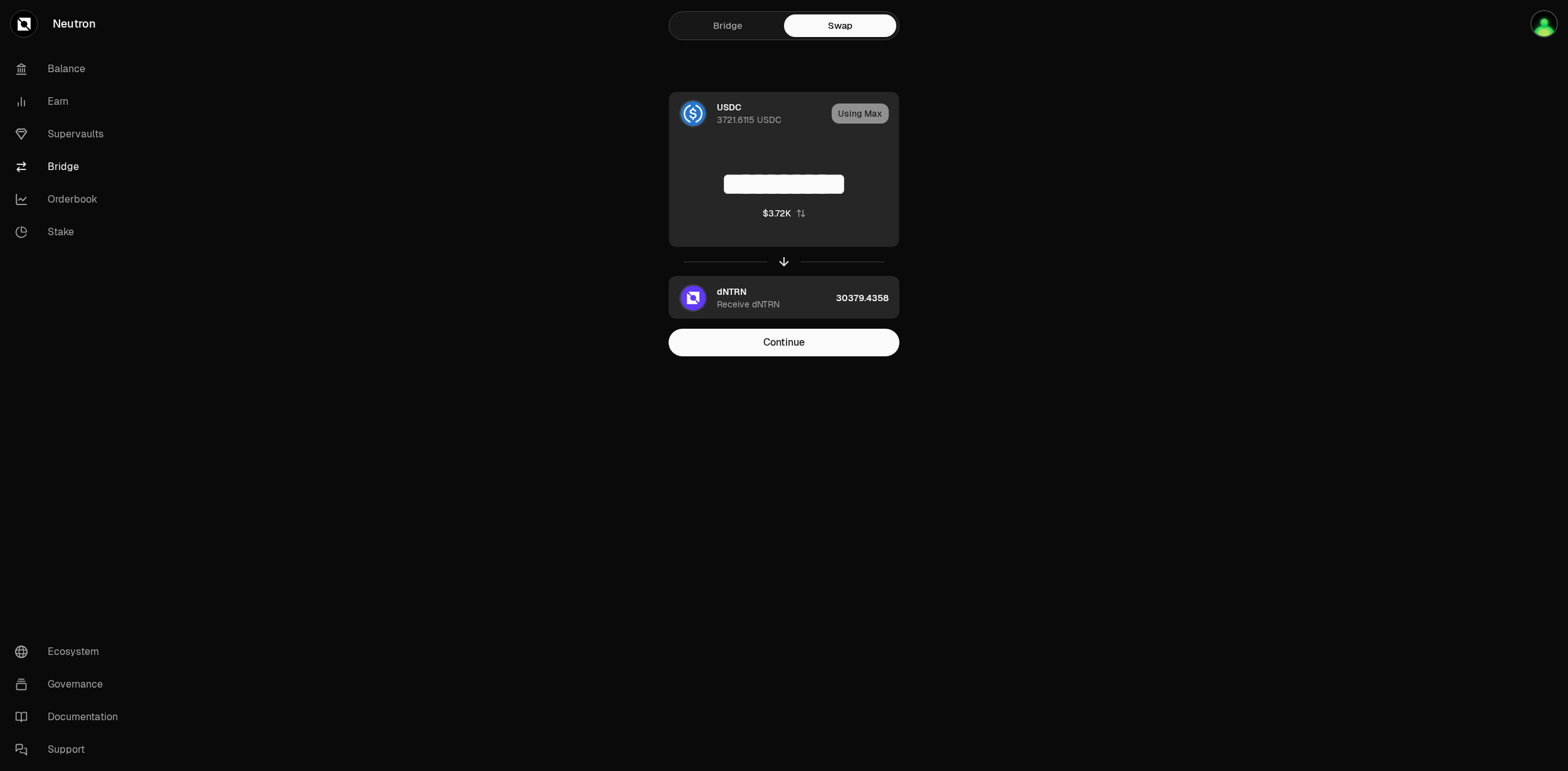
click at [742, 280] on div "dNTRN Receive dNTRN" at bounding box center [750, 298] width 162 height 43
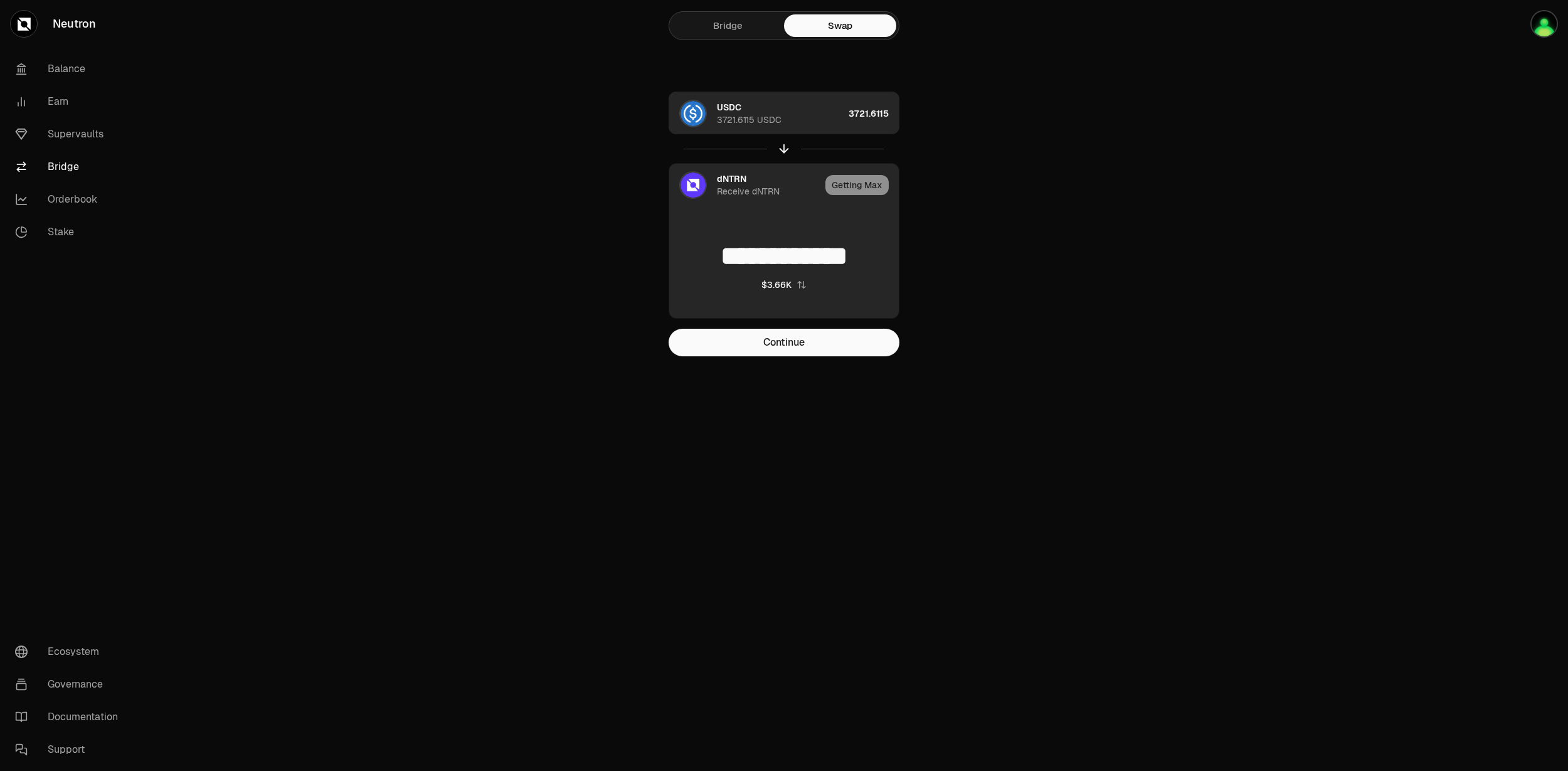
click at [776, 187] on div "Receive dNTRN" at bounding box center [748, 192] width 63 height 13
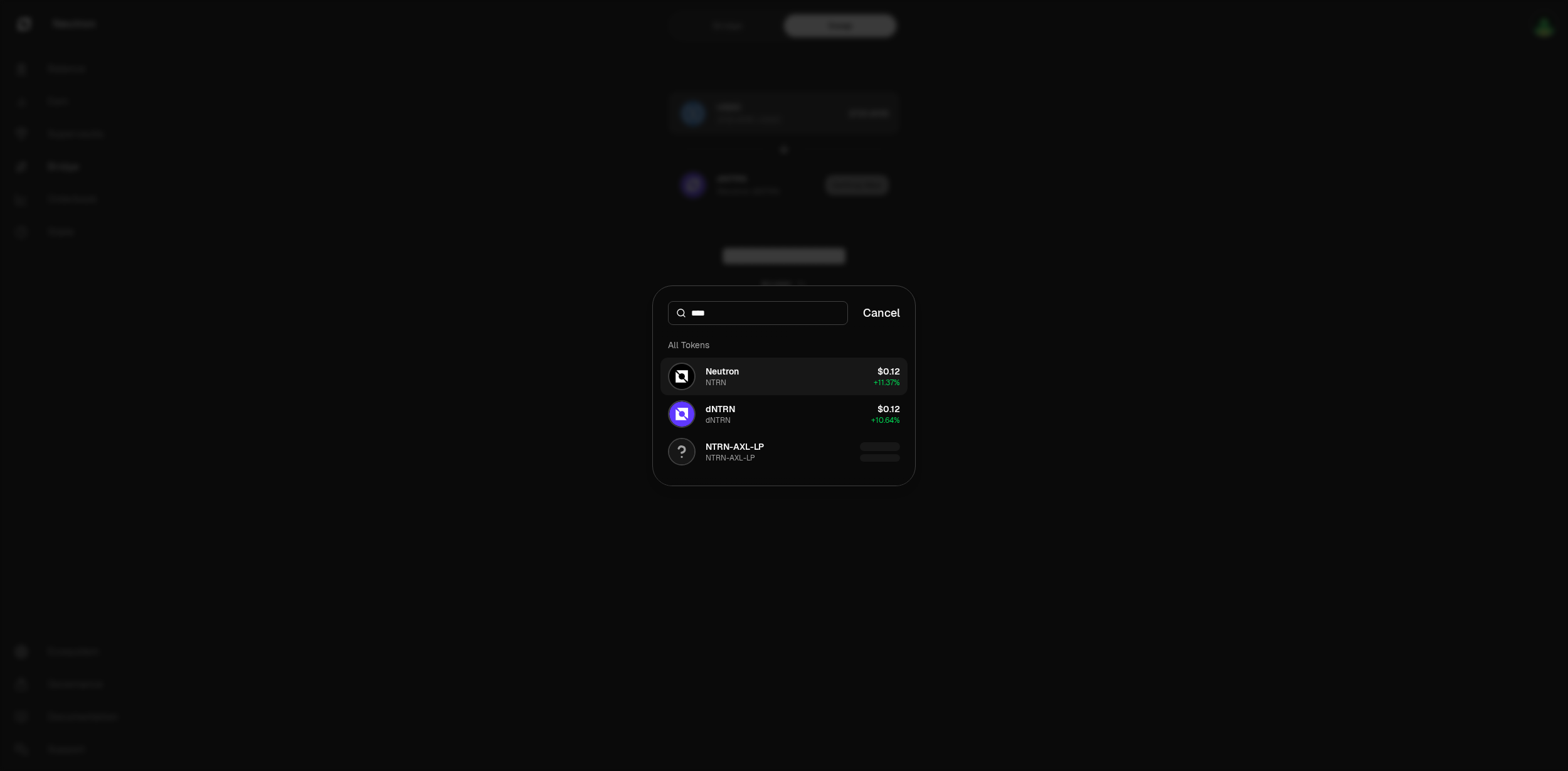
type input "****"
click at [759, 375] on button "Neutron NTRN $0.12 + 11.37%" at bounding box center [784, 376] width 247 height 38
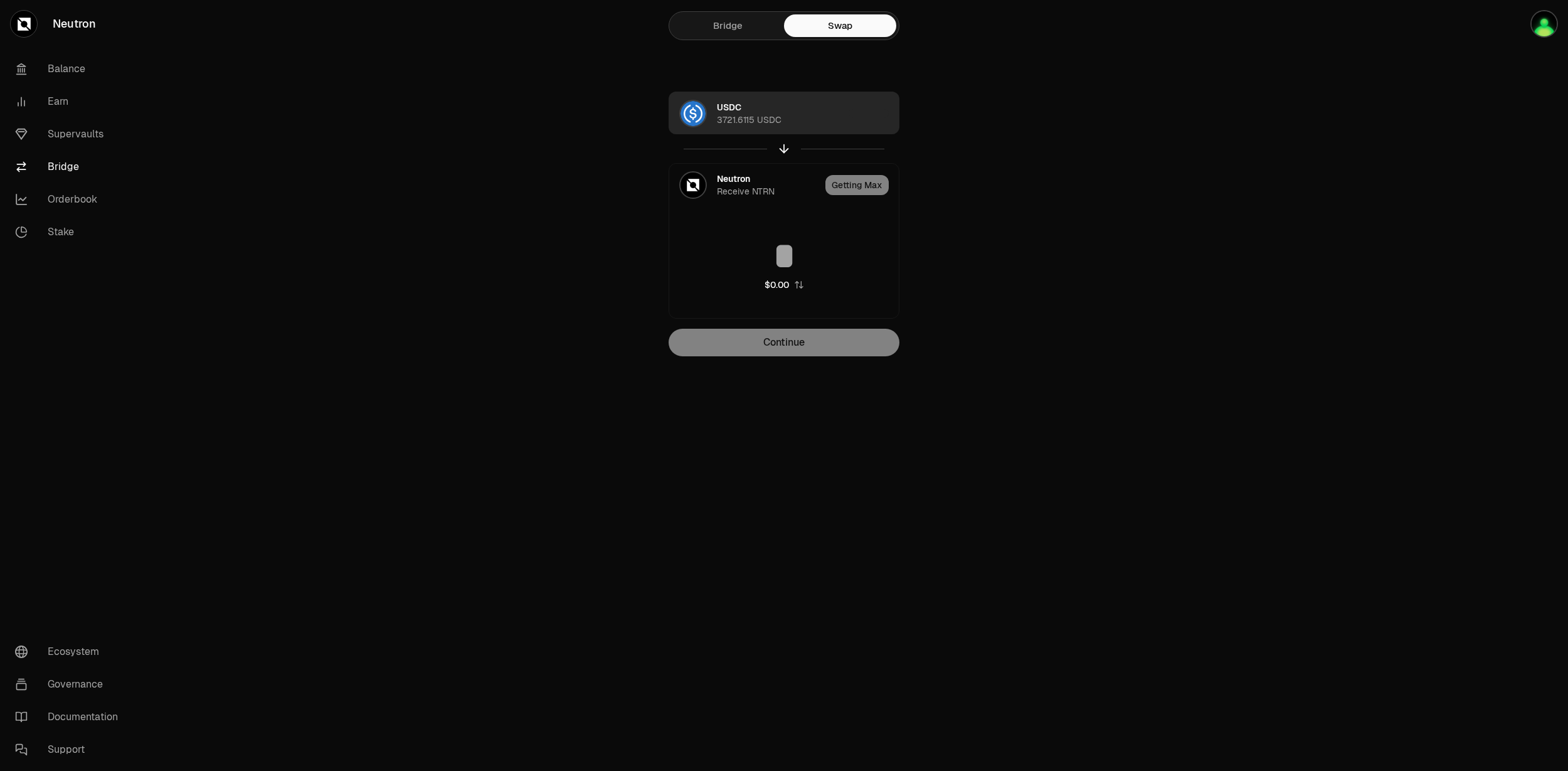
type input "**********"
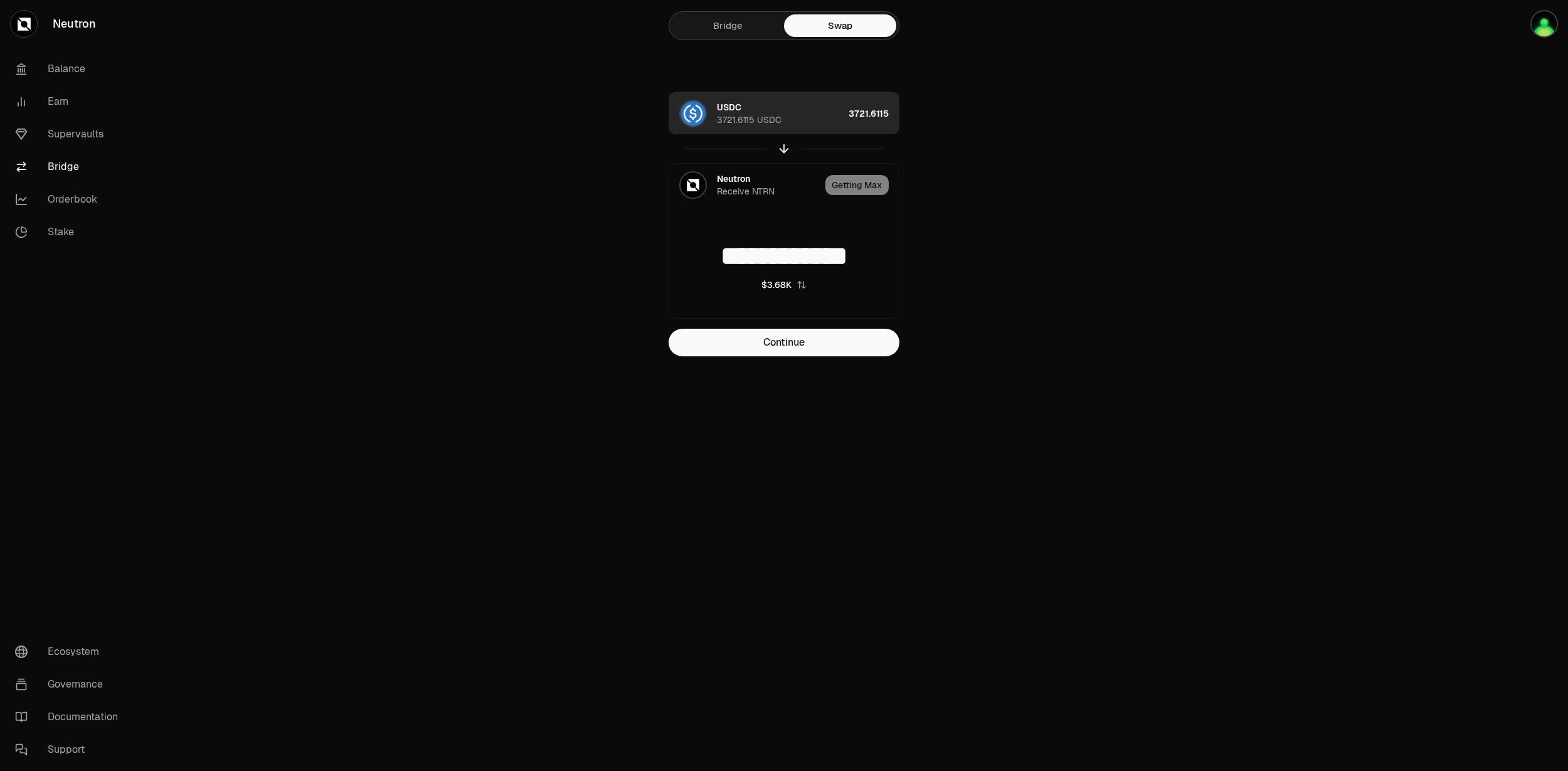
click at [755, 106] on div "USDC 3721.6115 USDC" at bounding box center [780, 113] width 127 height 25
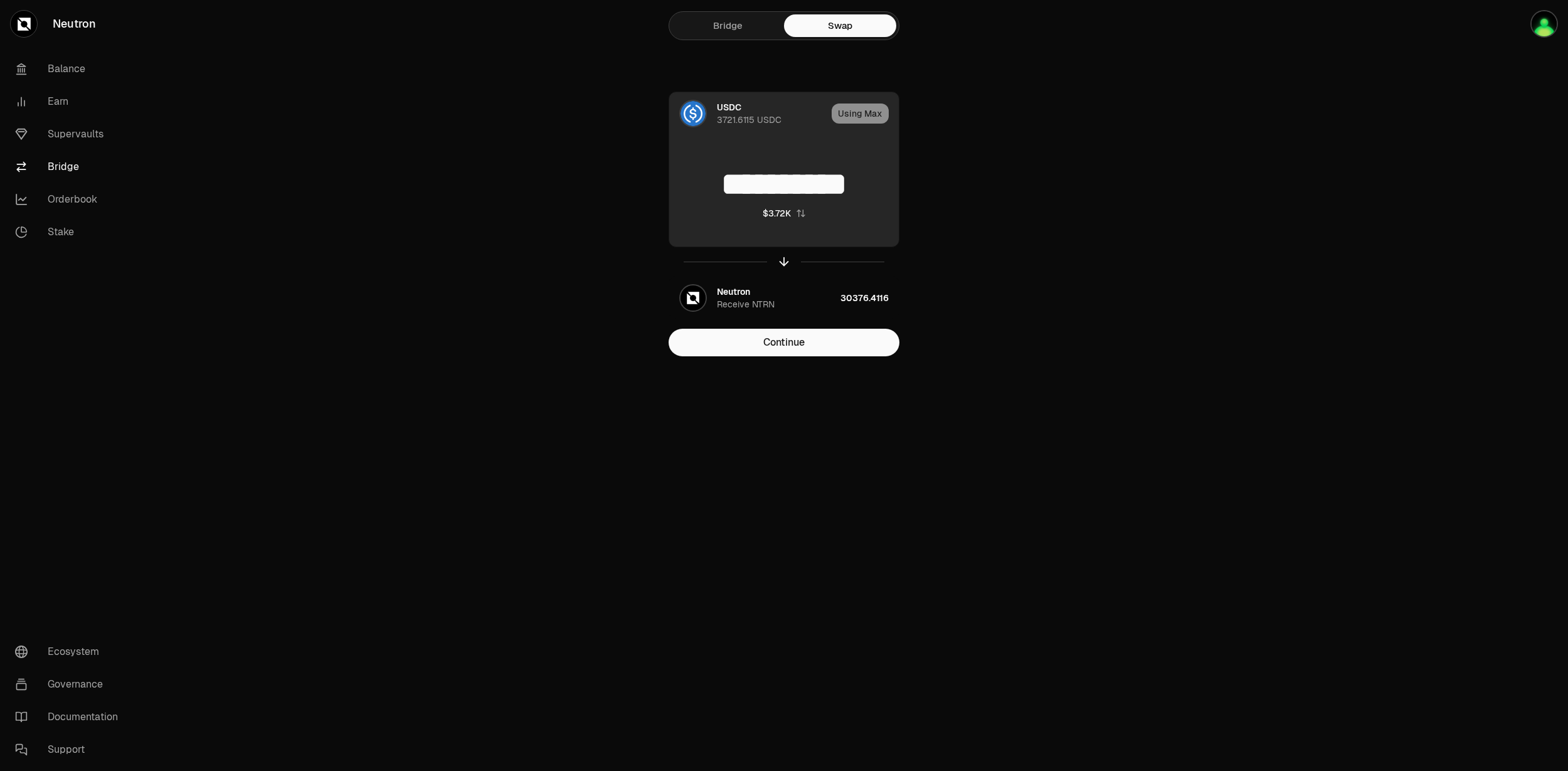
click at [853, 120] on div "Using Max" at bounding box center [866, 113] width 67 height 43
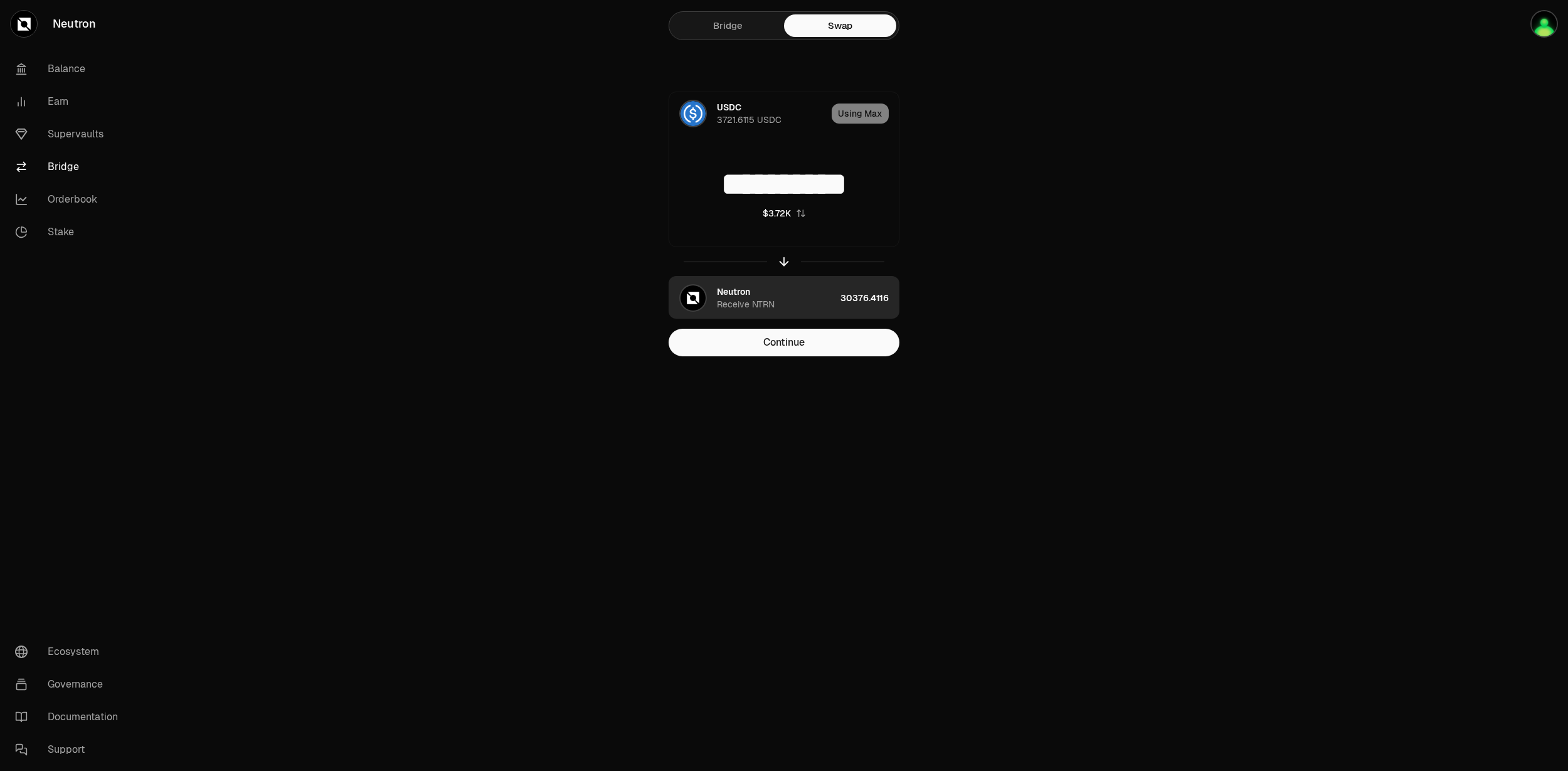
click at [769, 293] on div "Neutron Receive NTRN" at bounding box center [777, 298] width 119 height 25
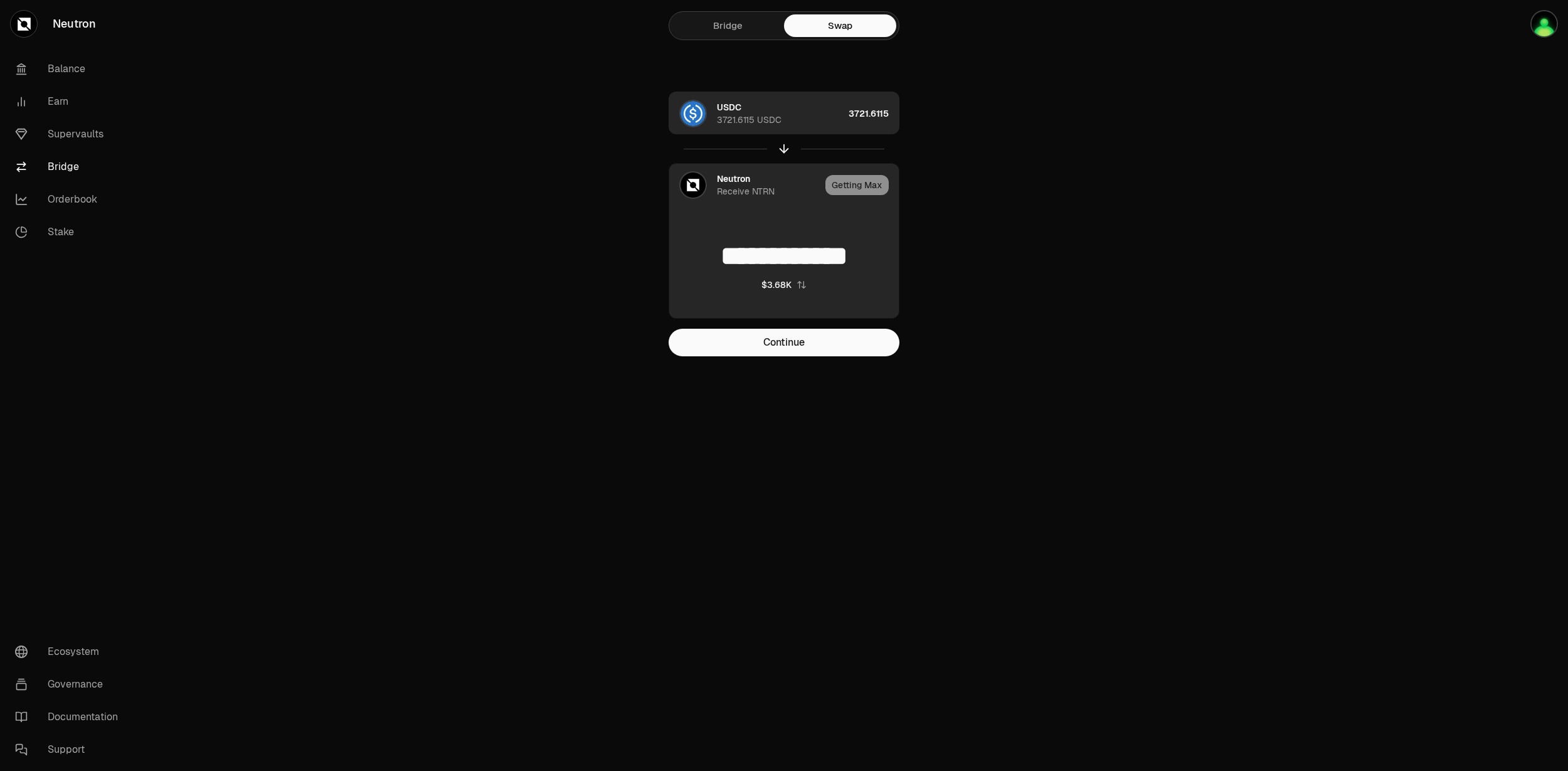
click at [746, 114] on div "3721.6115 USDC" at bounding box center [749, 120] width 65 height 13
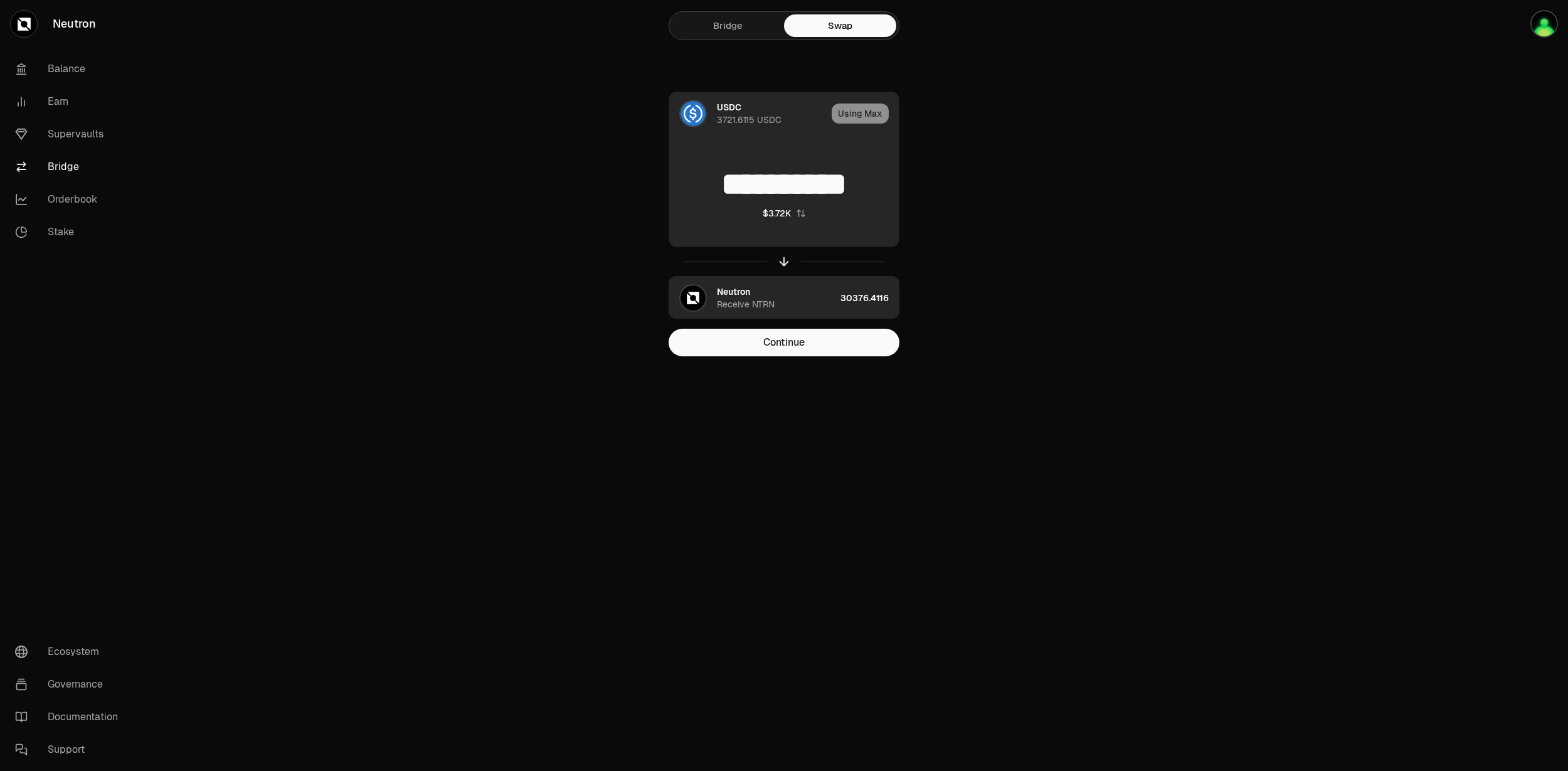
type input "*"
